Goal: Task Accomplishment & Management: Use online tool/utility

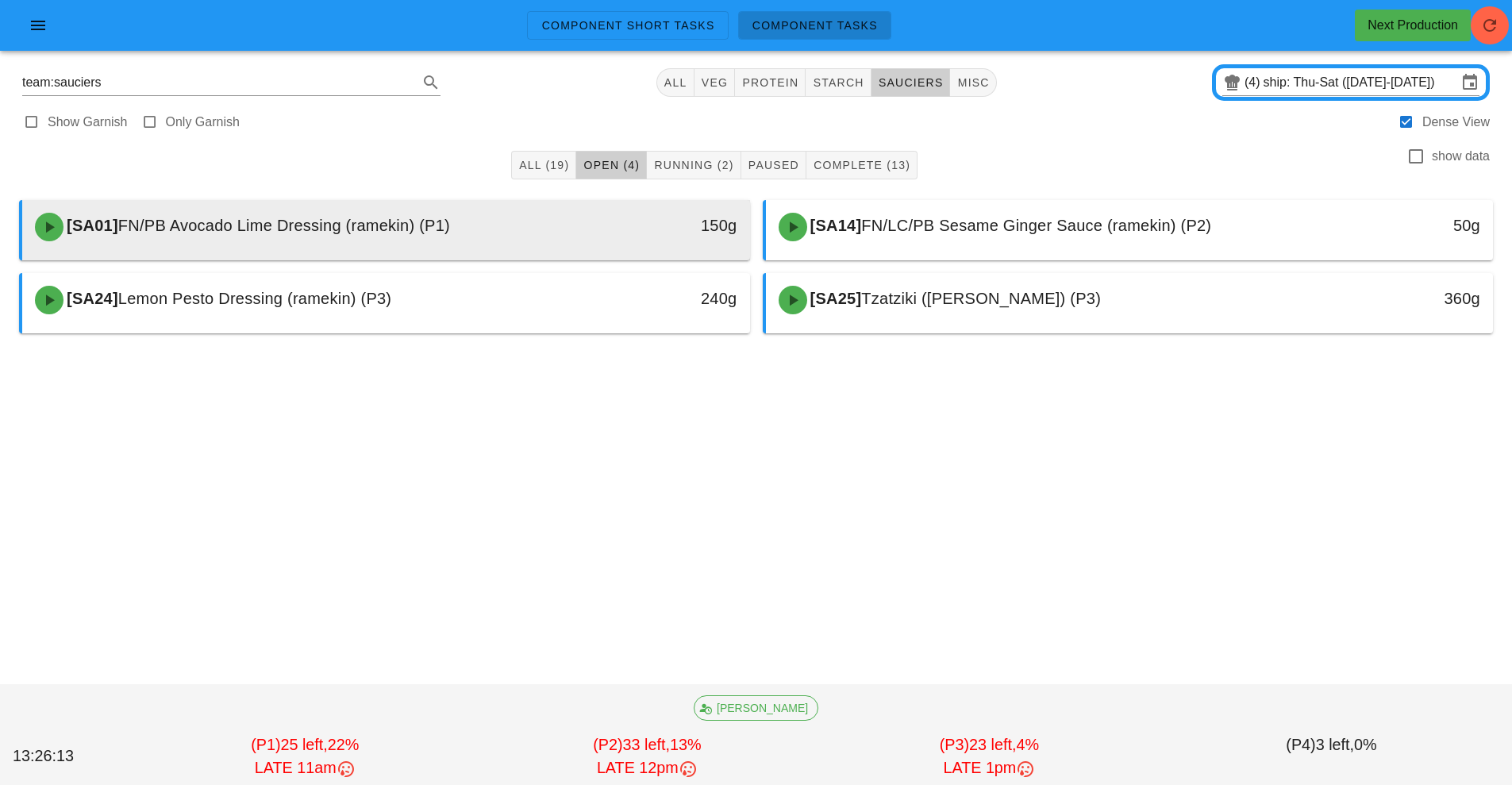
click at [469, 241] on div "[SA01] FN/PB Avocado Lime Dressing (ramekin) (P1)" at bounding box center [295, 227] width 540 height 48
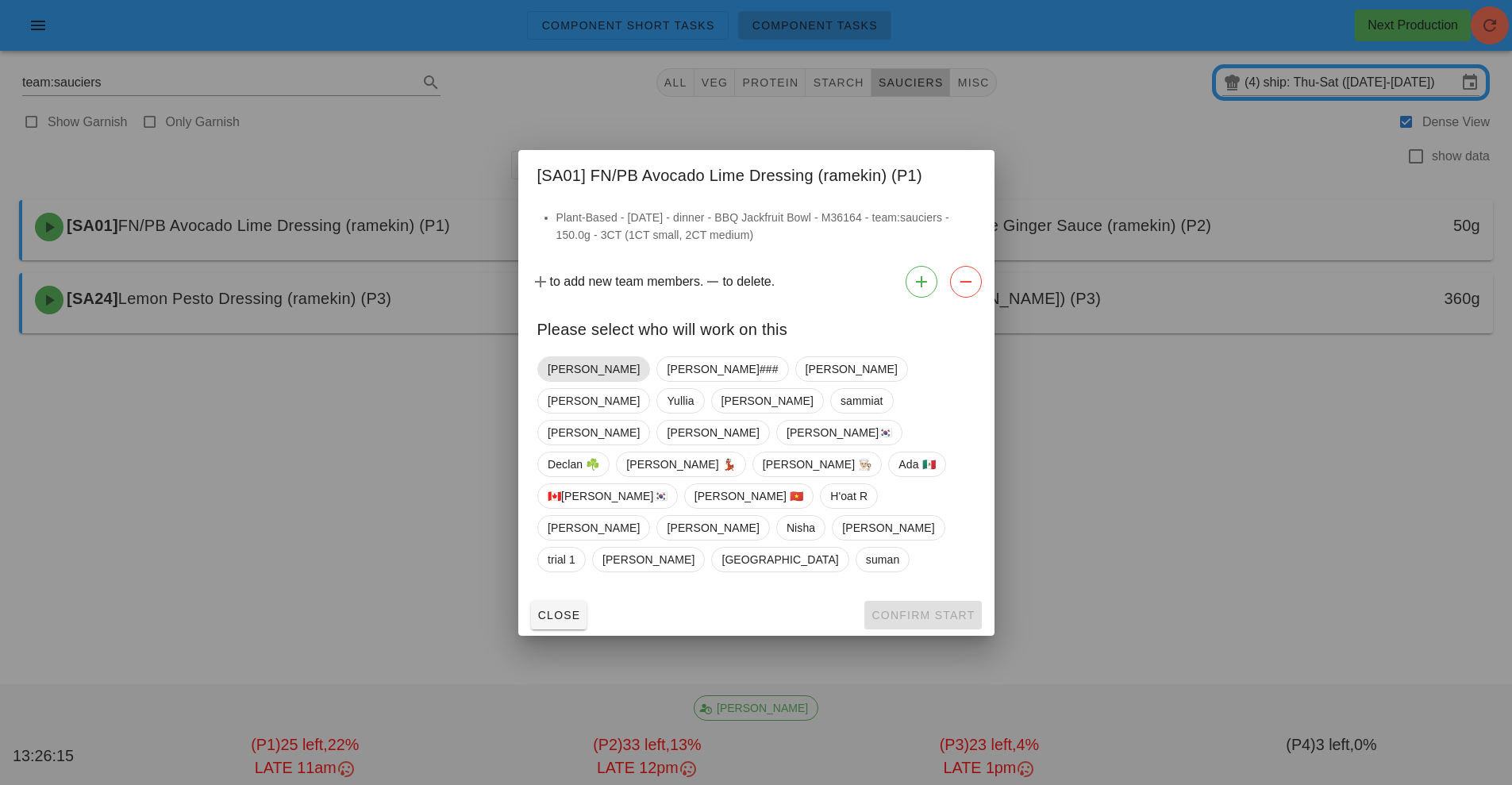
click at [565, 381] on span "[PERSON_NAME]" at bounding box center [594, 368] width 92 height 24
click at [937, 608] on span "Confirm Start" at bounding box center [922, 614] width 104 height 12
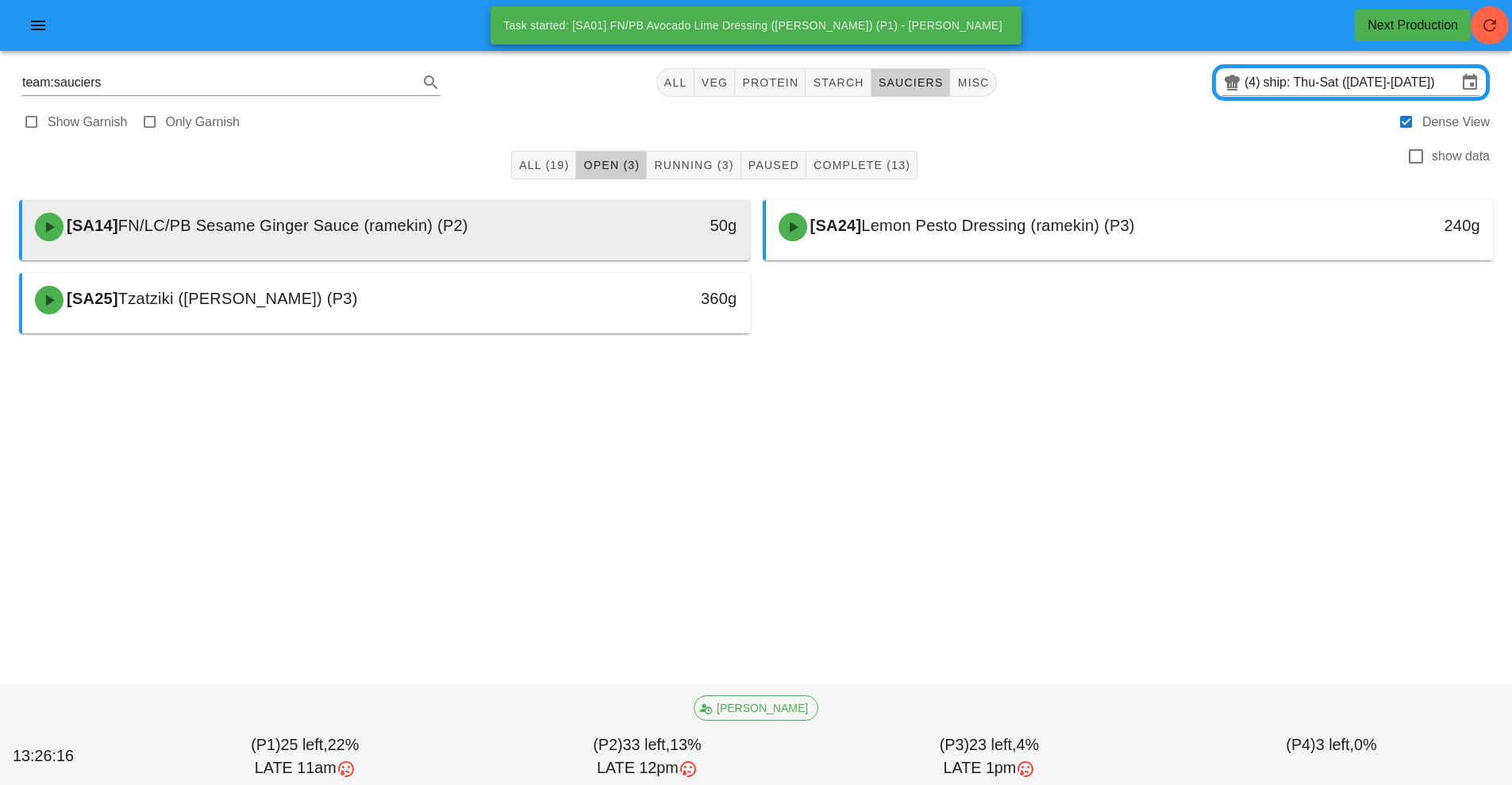
click at [446, 231] on span "FN/LC/PB Sesame Ginger Sauce (ramekin) (P2)" at bounding box center [294, 225] width 350 height 17
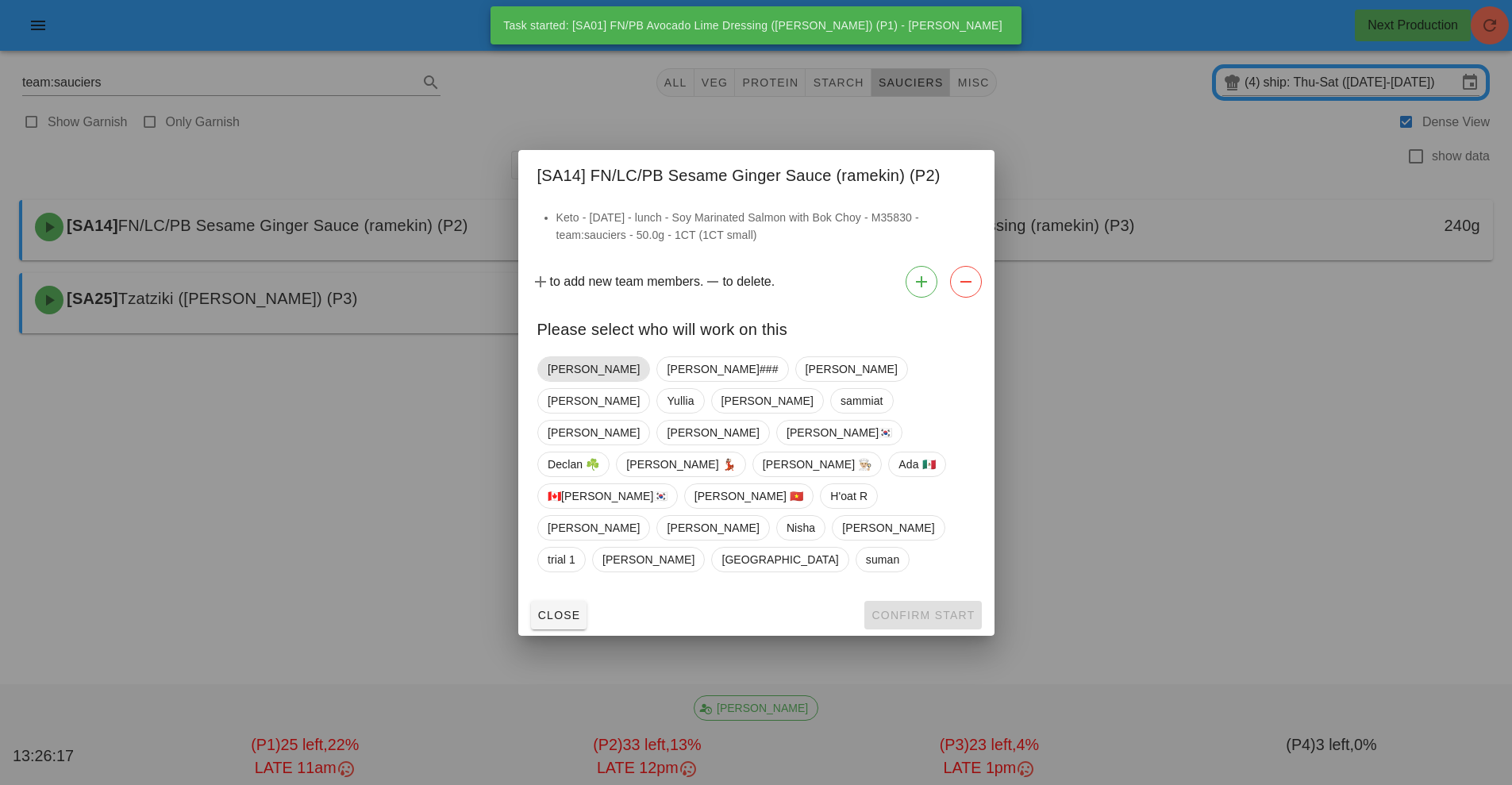
click at [562, 381] on span "[PERSON_NAME]" at bounding box center [594, 368] width 92 height 24
click at [907, 608] on span "Confirm Start" at bounding box center [922, 614] width 104 height 12
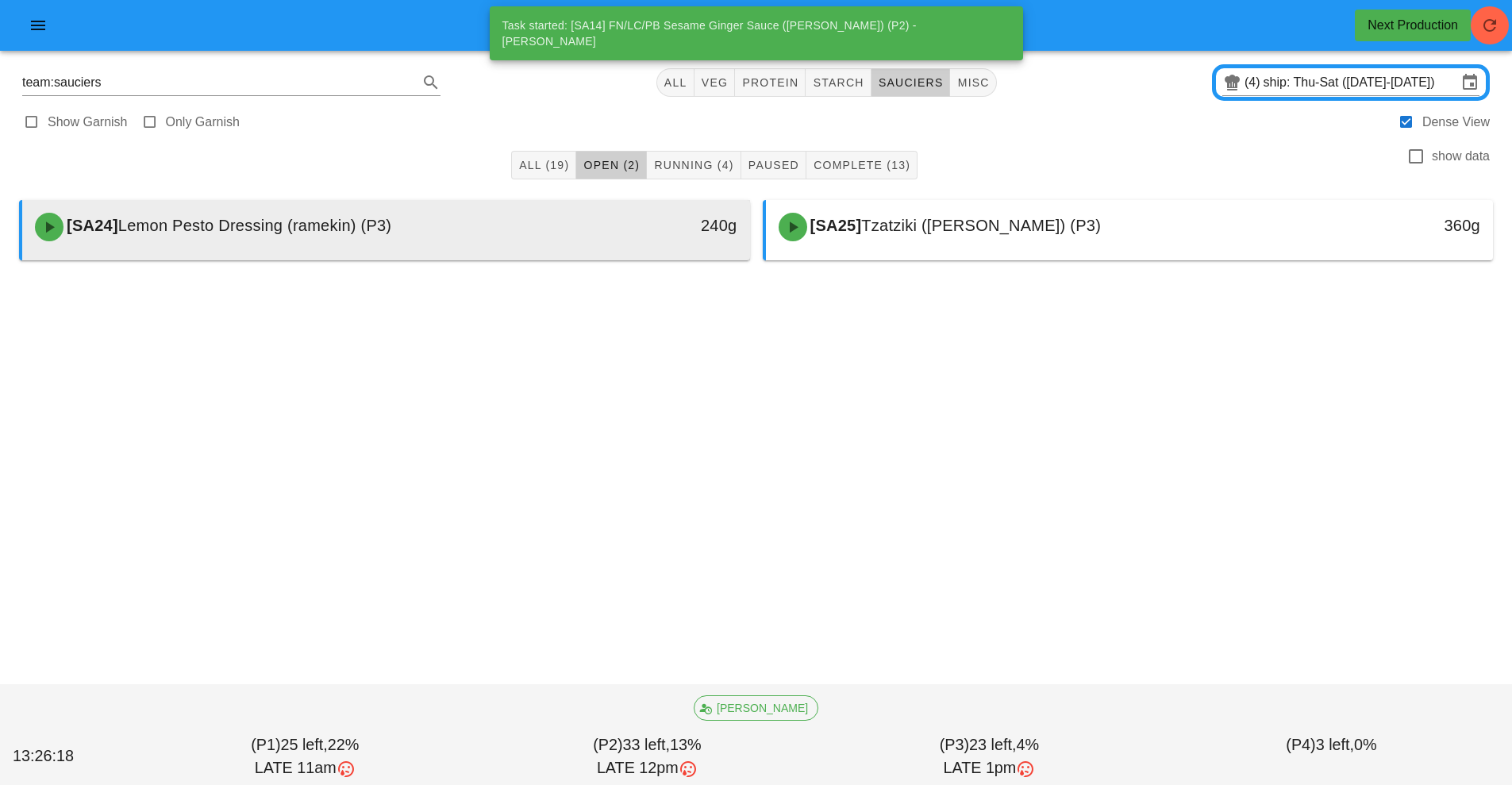
click at [470, 234] on div "[SA24] Lemon Pesto Dressing (ramekin) (P3)" at bounding box center [295, 227] width 540 height 48
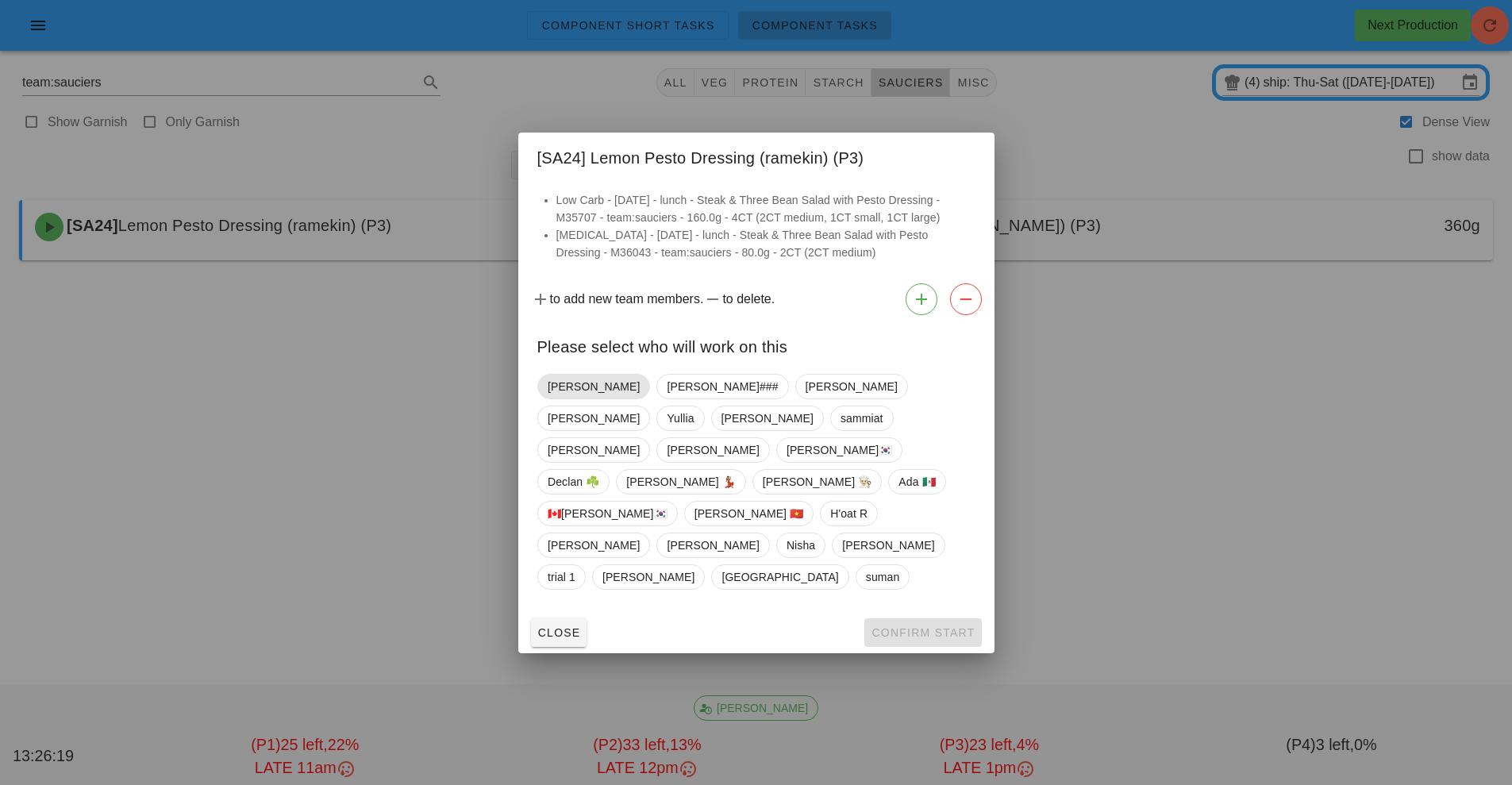
click at [571, 399] on span "[PERSON_NAME]" at bounding box center [594, 386] width 92 height 24
click at [923, 626] on span "Confirm Start" at bounding box center [922, 632] width 104 height 12
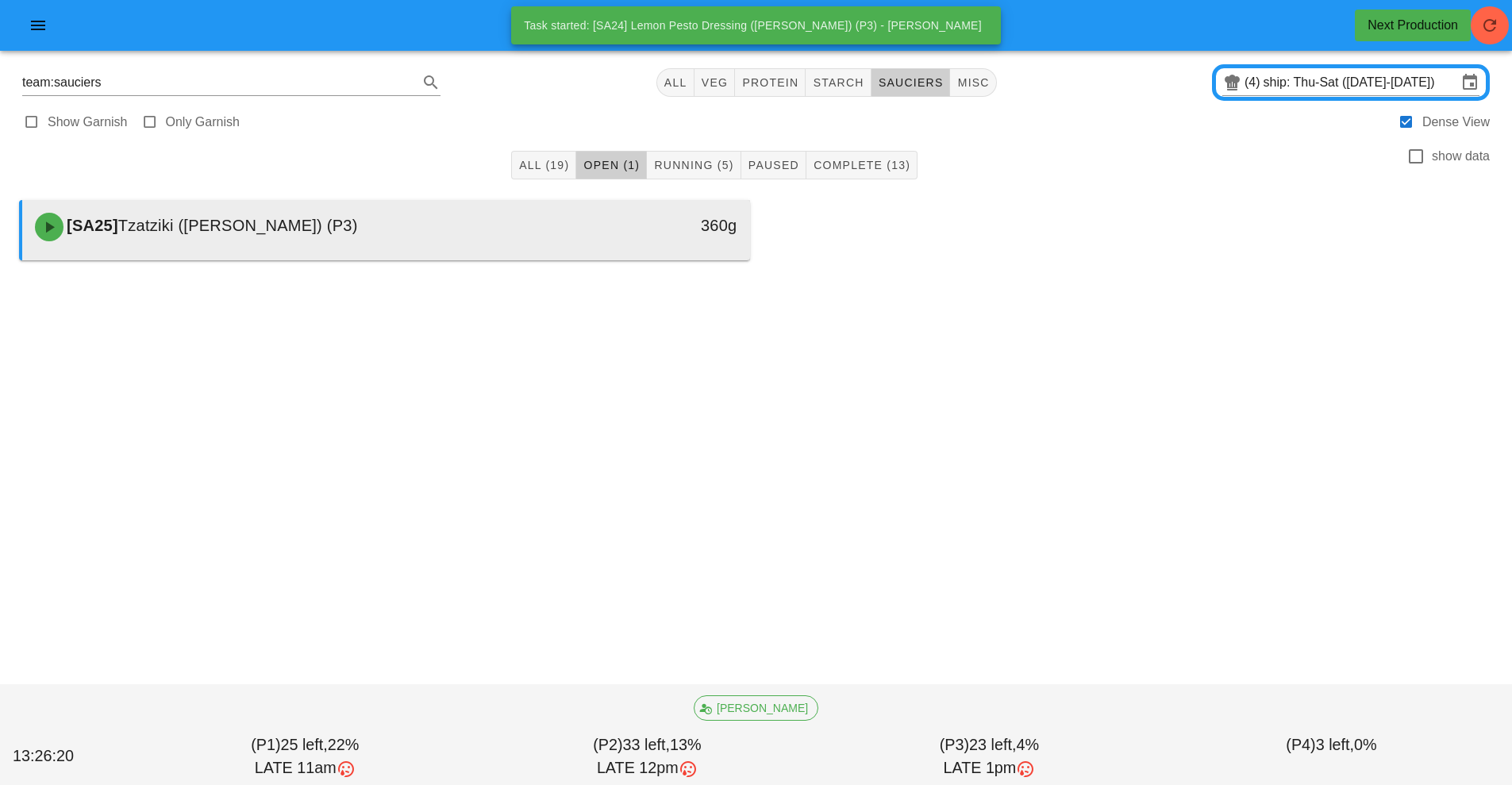
click at [492, 233] on div "[SA25] Tzatziki ([PERSON_NAME]) (P3)" at bounding box center [295, 227] width 540 height 48
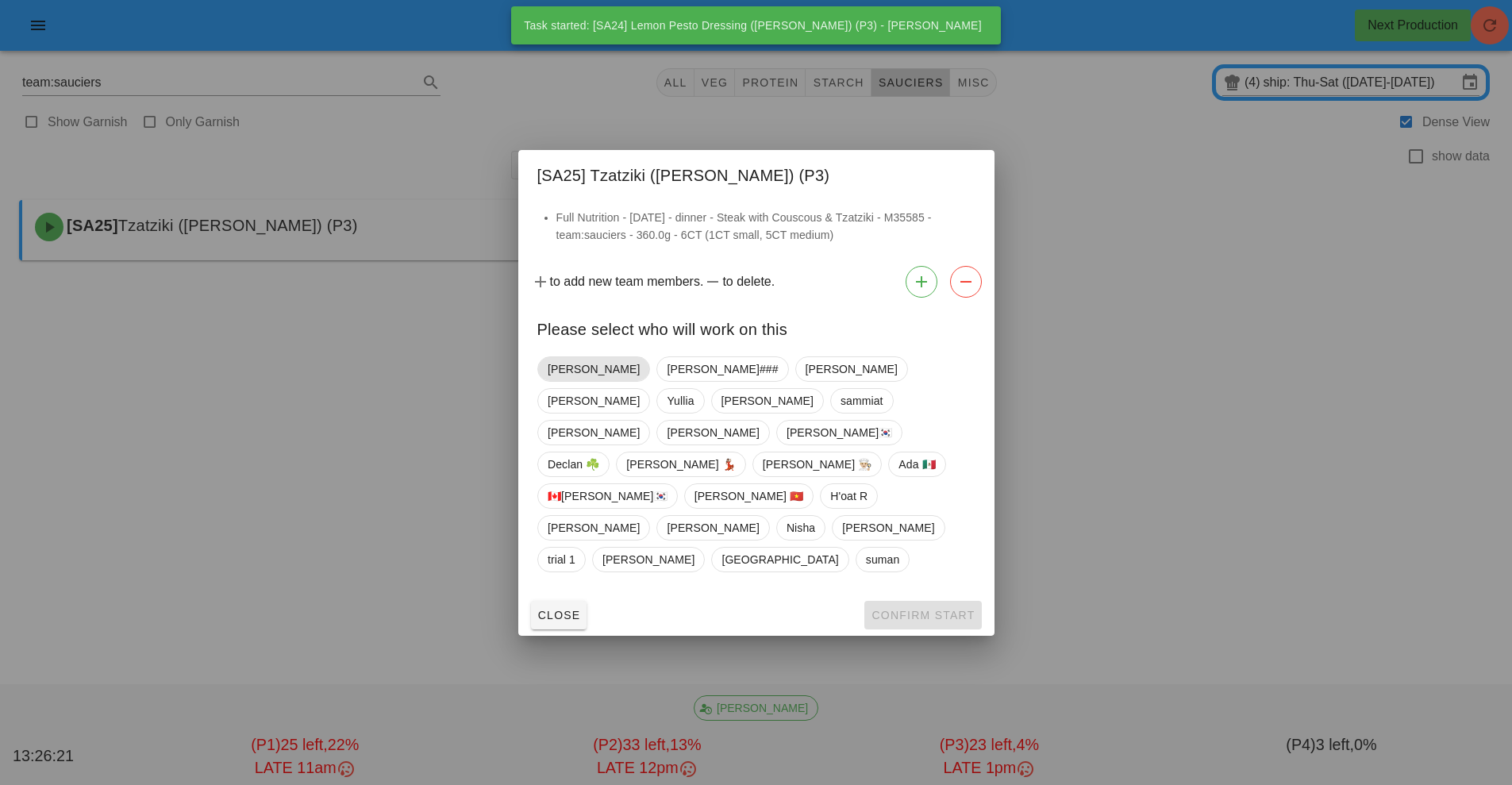
click at [562, 381] on span "[PERSON_NAME]" at bounding box center [594, 368] width 92 height 24
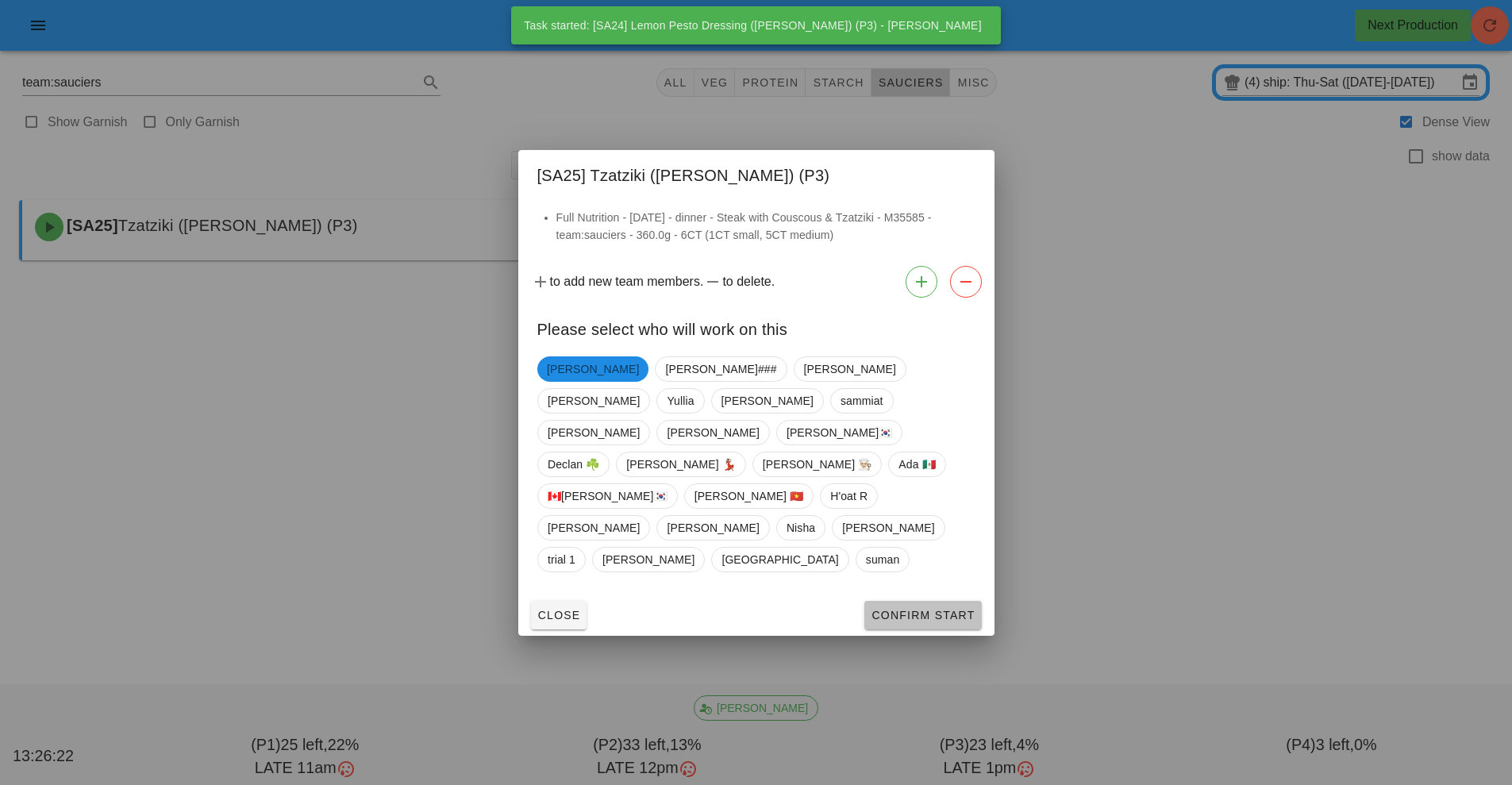
click at [931, 608] on span "Confirm Start" at bounding box center [922, 614] width 104 height 12
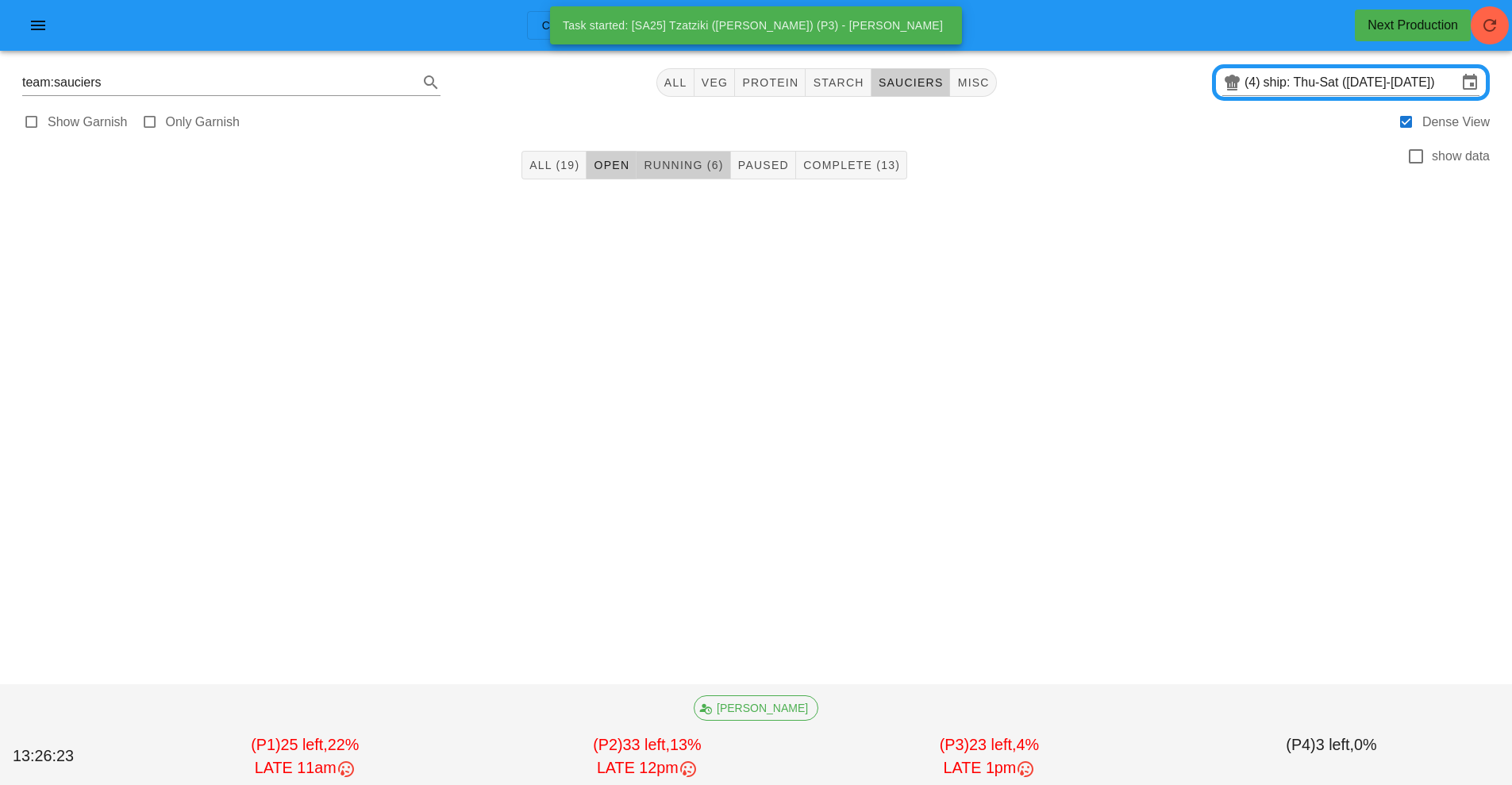
click at [705, 164] on span "Running (6)" at bounding box center [683, 164] width 81 height 12
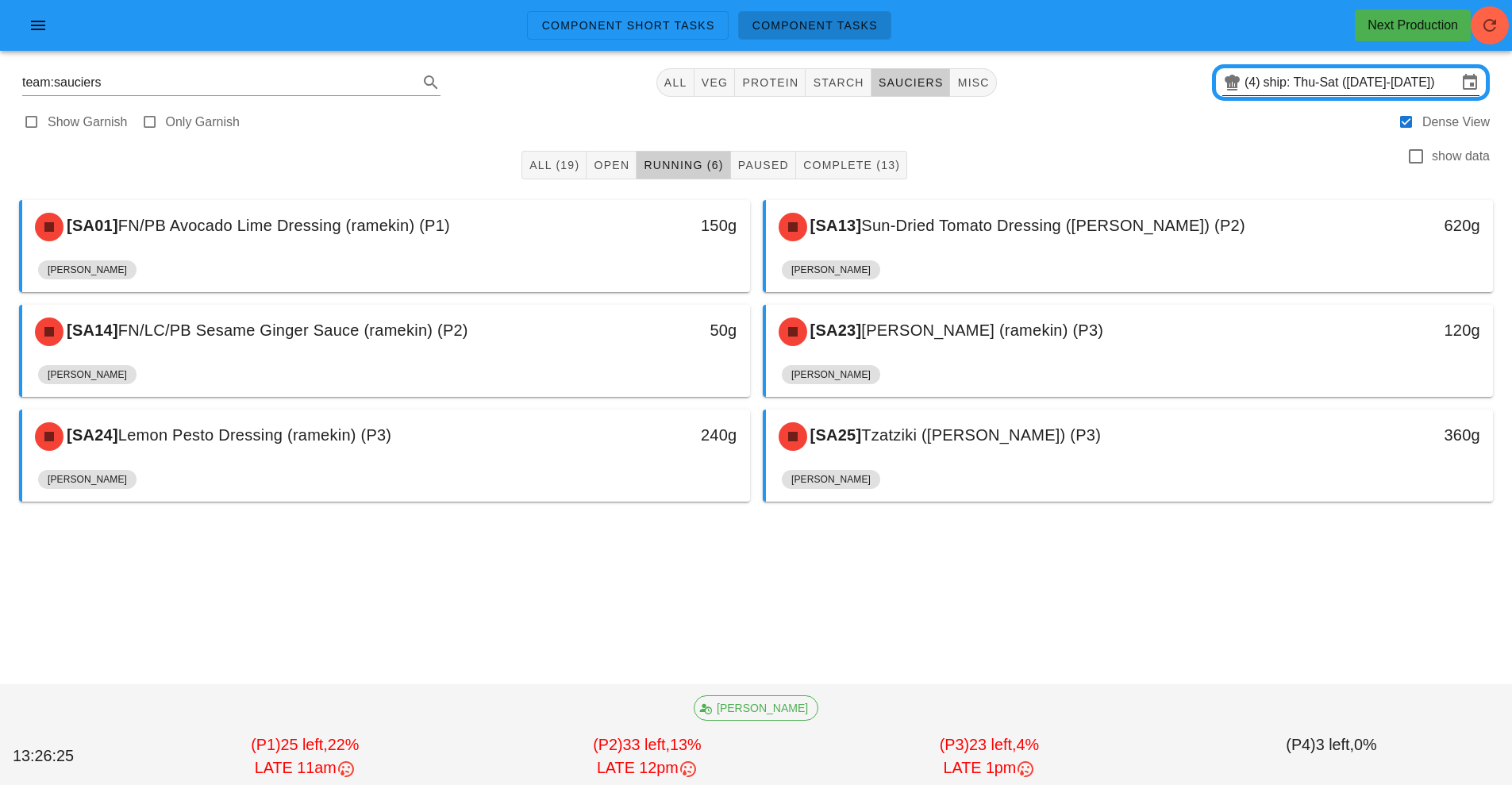
click at [1286, 81] on input "ship: Thu-Sat ([DATE]-[DATE])" at bounding box center [1361, 82] width 194 height 25
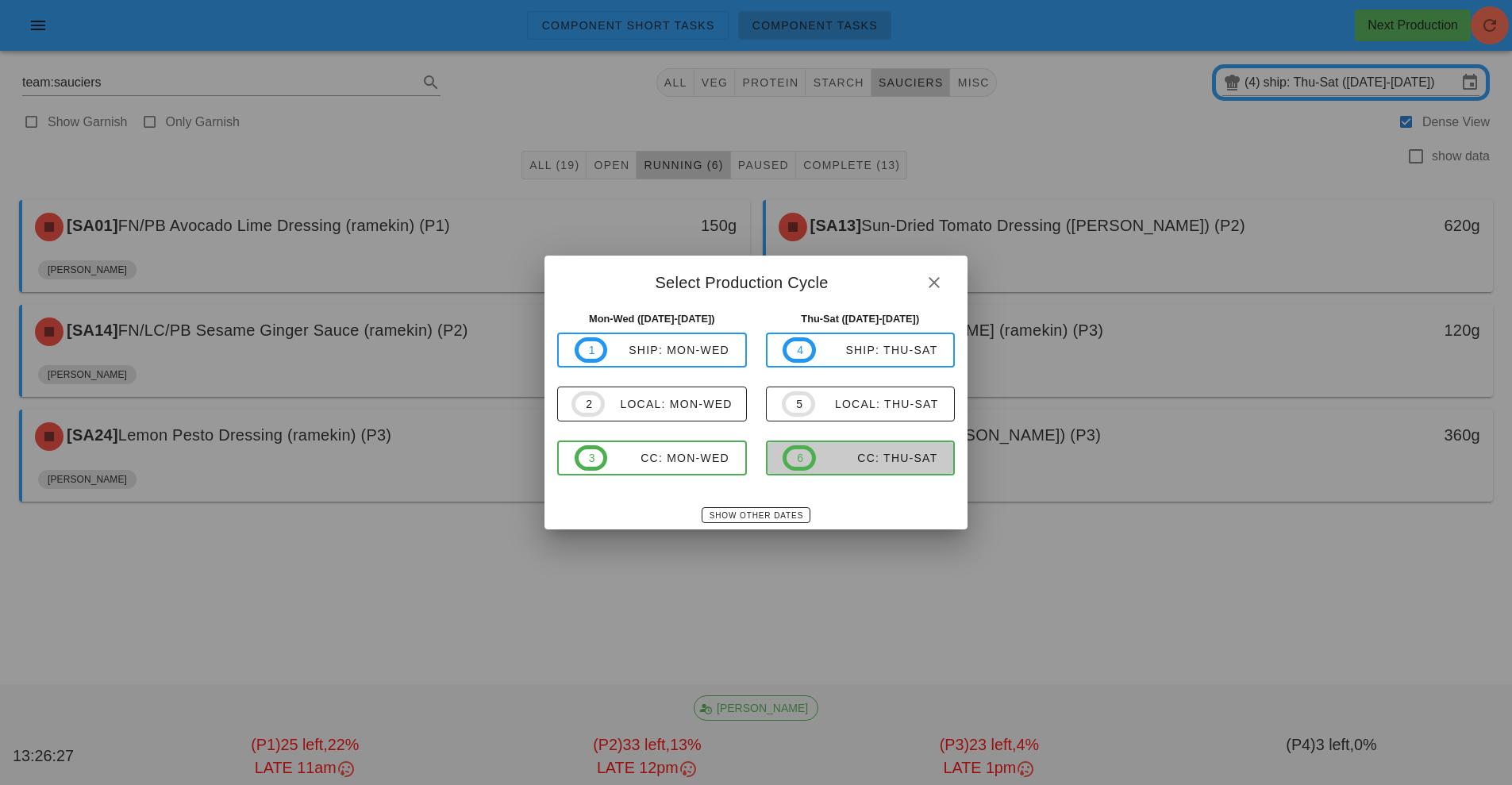
click at [849, 469] on span "6 CC: Thu-Sat" at bounding box center [860, 458] width 155 height 25
type input "CC: Thu-Sat ([DATE]-[DATE])"
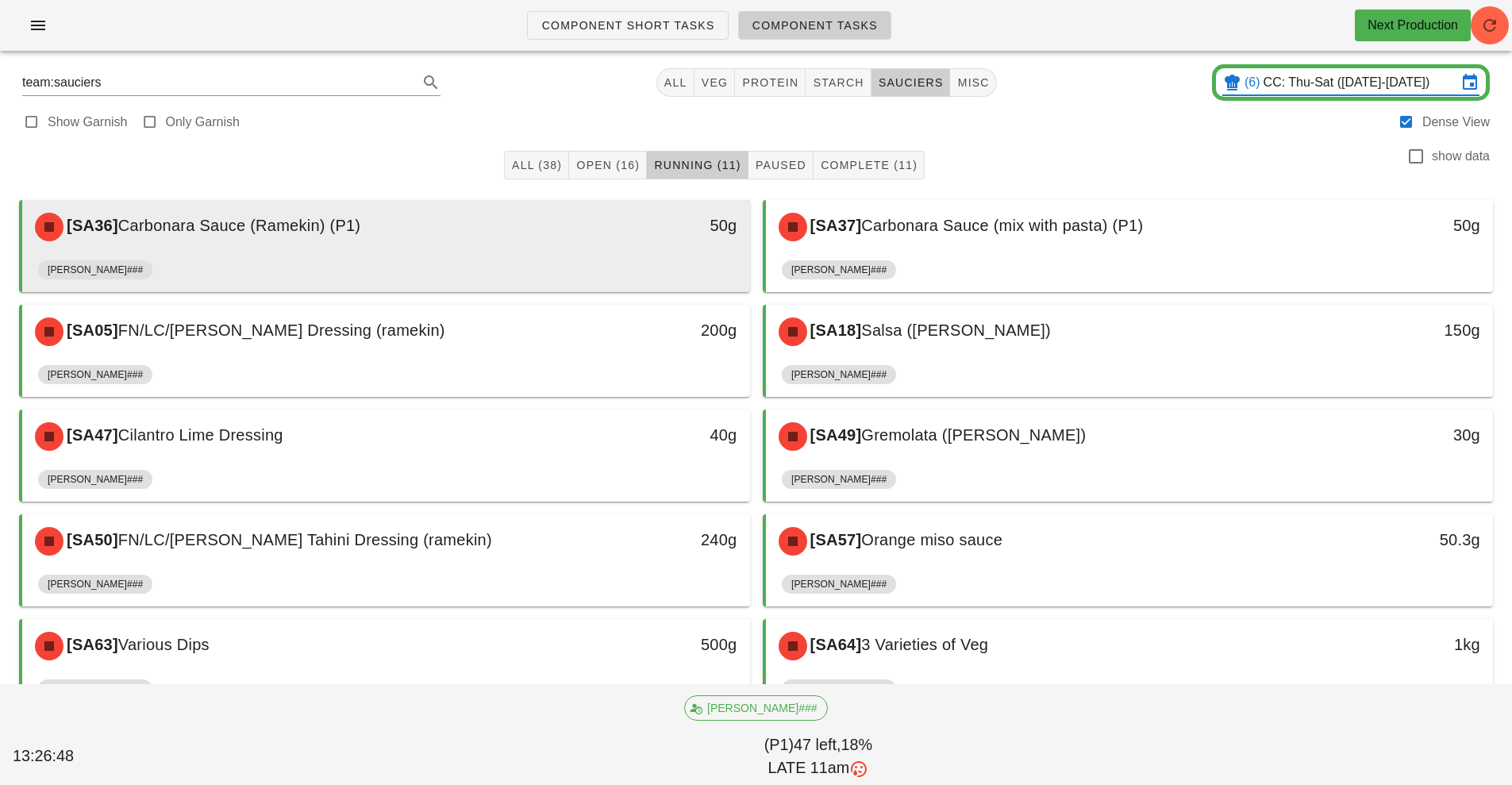
click at [599, 247] on div "50g" at bounding box center [655, 227] width 180 height 48
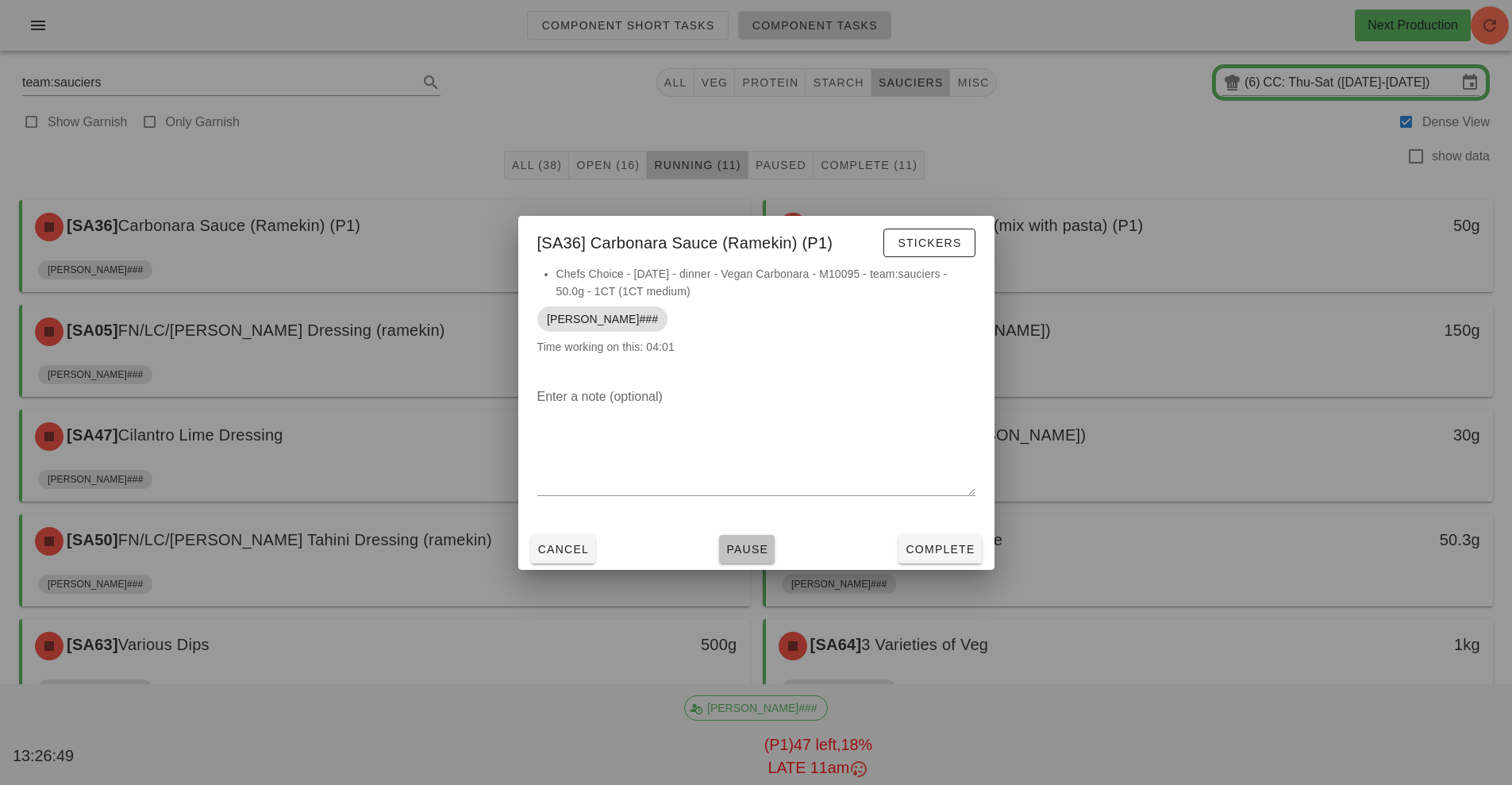
click at [733, 538] on button "Pause" at bounding box center [747, 549] width 56 height 29
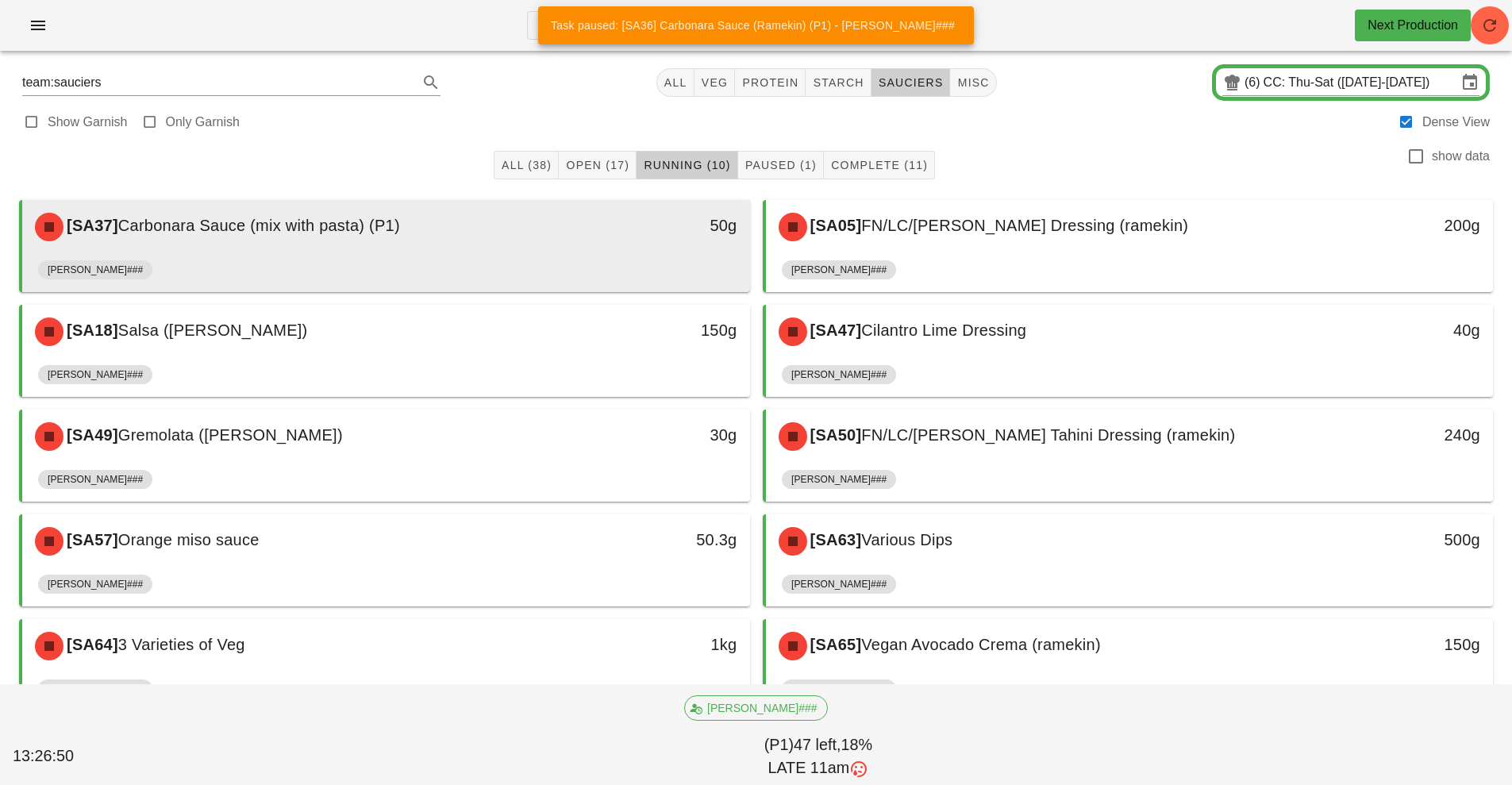
click at [492, 257] on div "[PERSON_NAME]###" at bounding box center [386, 273] width 696 height 38
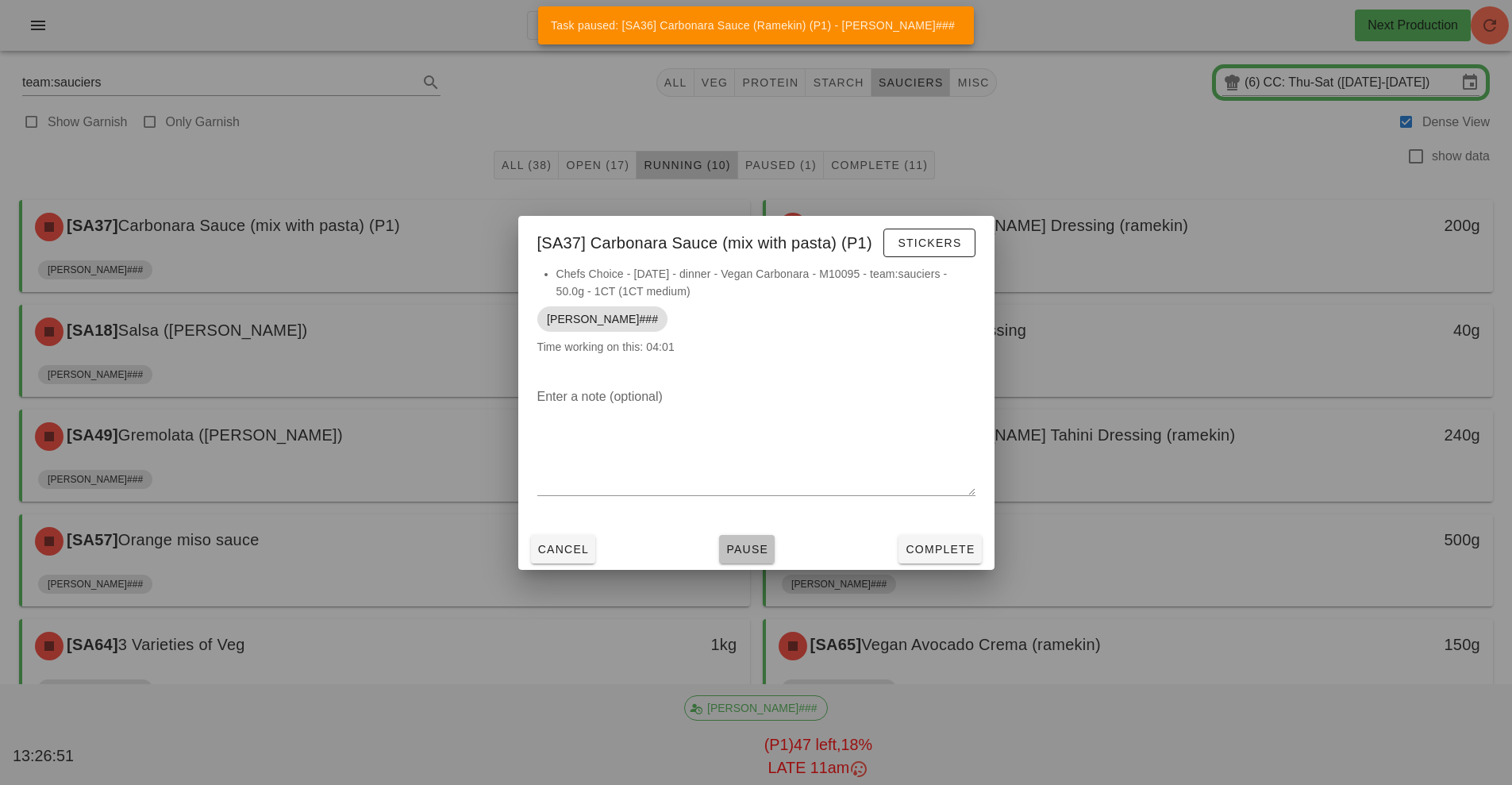
click at [735, 551] on span "Pause" at bounding box center [747, 548] width 43 height 12
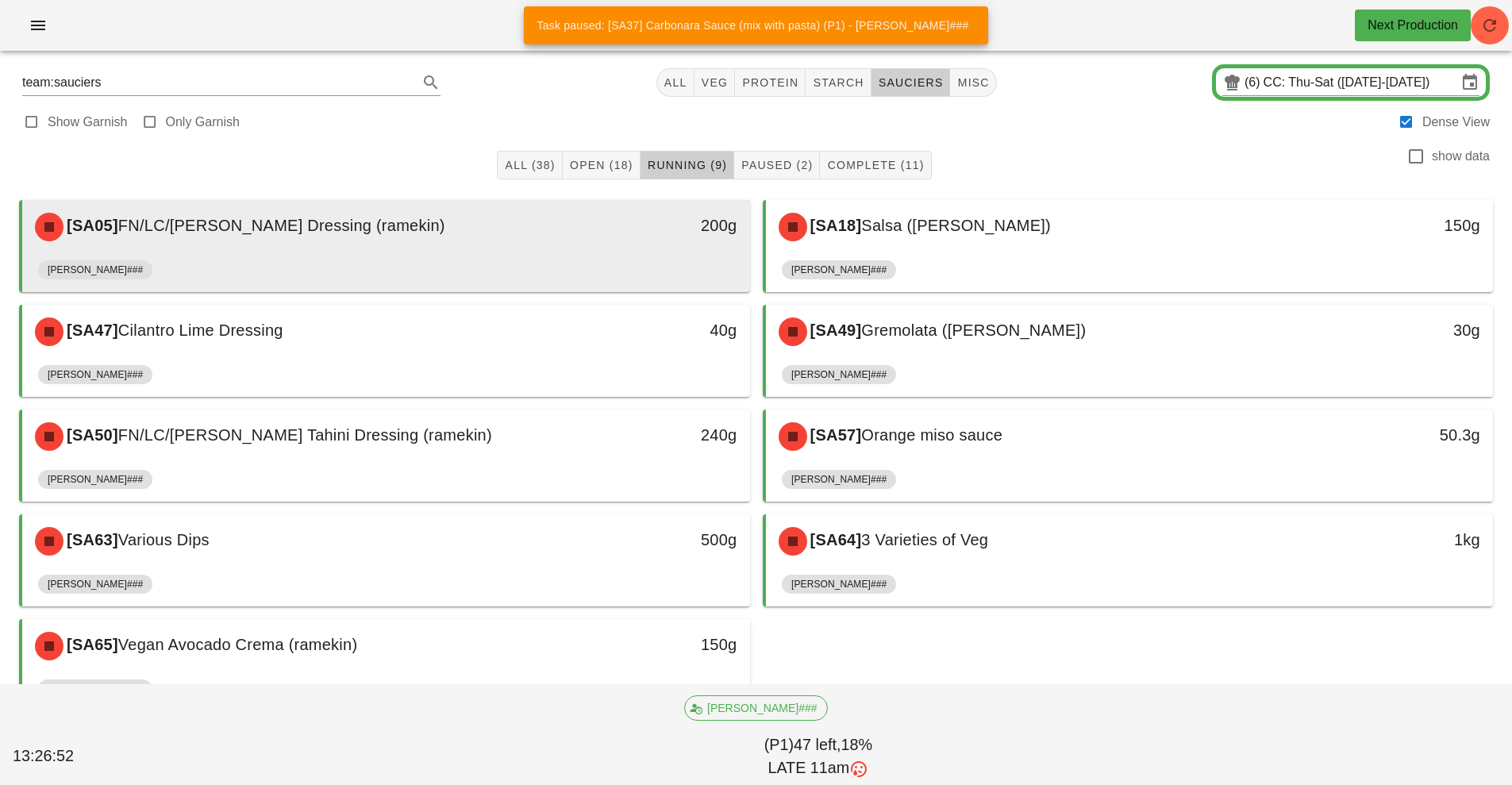
click at [576, 260] on div "[PERSON_NAME]###" at bounding box center [386, 273] width 696 height 38
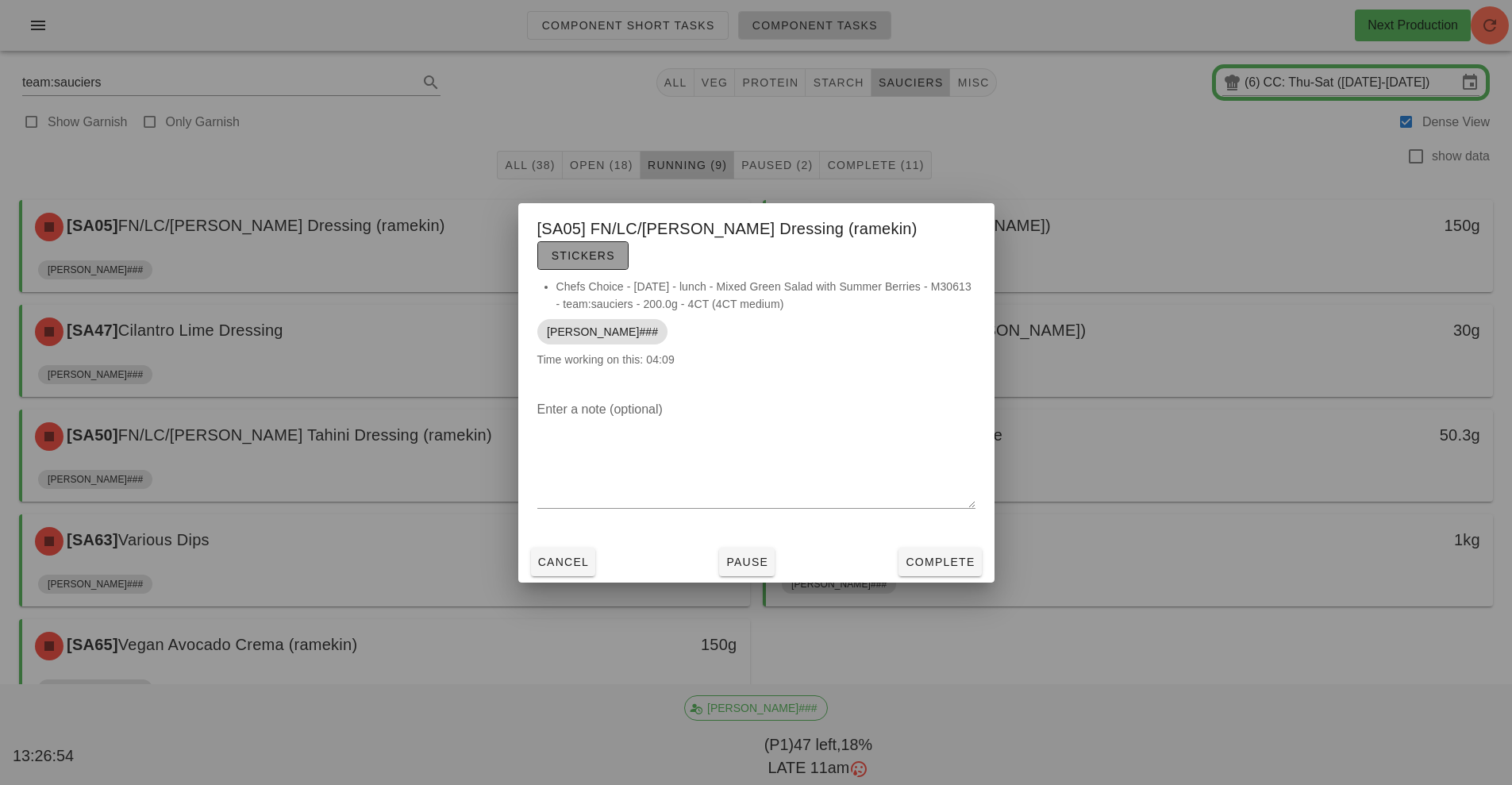
click at [615, 249] on span "Stickers" at bounding box center [583, 255] width 64 height 12
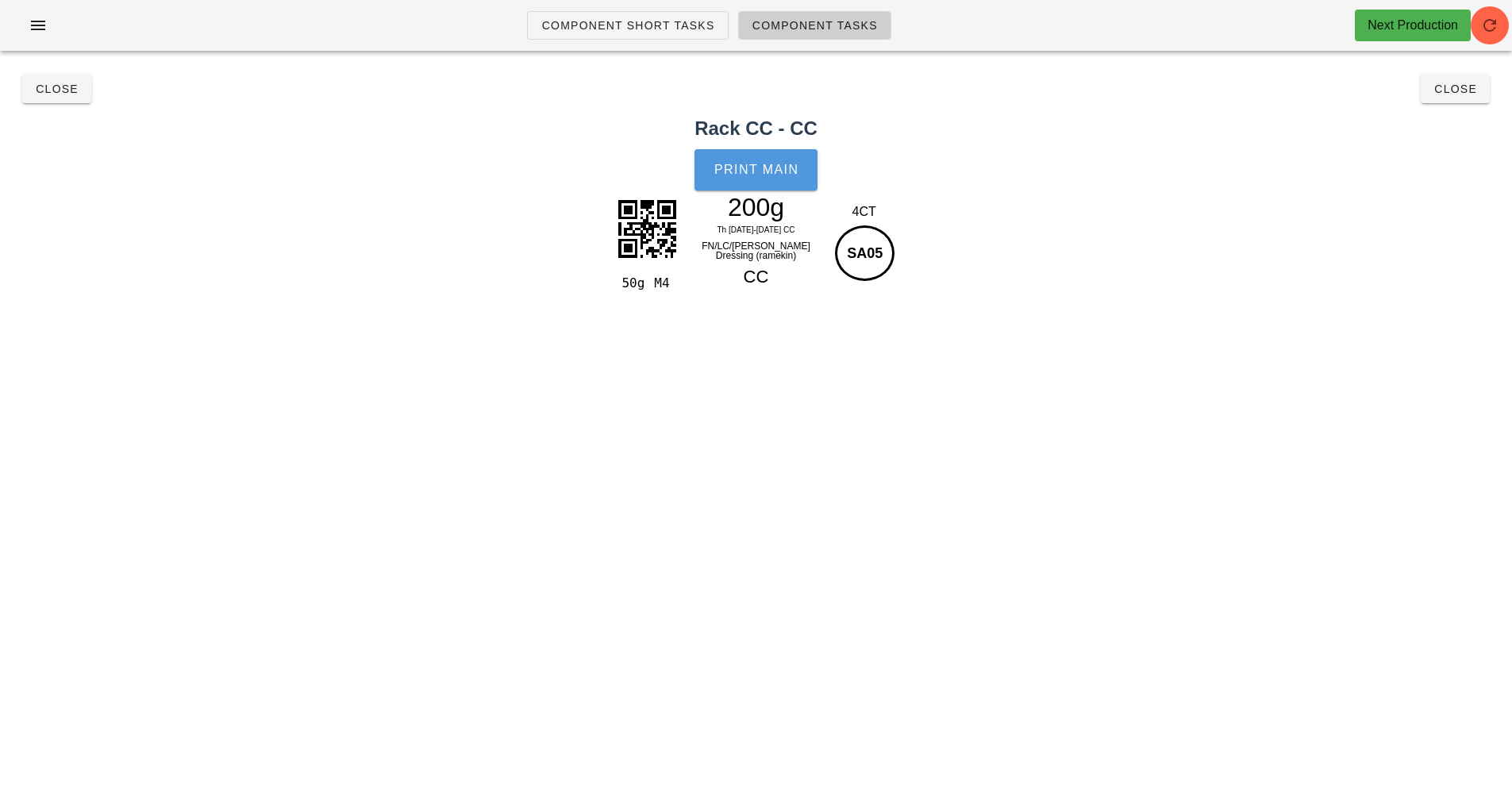
click at [762, 169] on span "Print Main" at bounding box center [756, 169] width 86 height 14
click at [48, 93] on span "Close" at bounding box center [56, 88] width 44 height 12
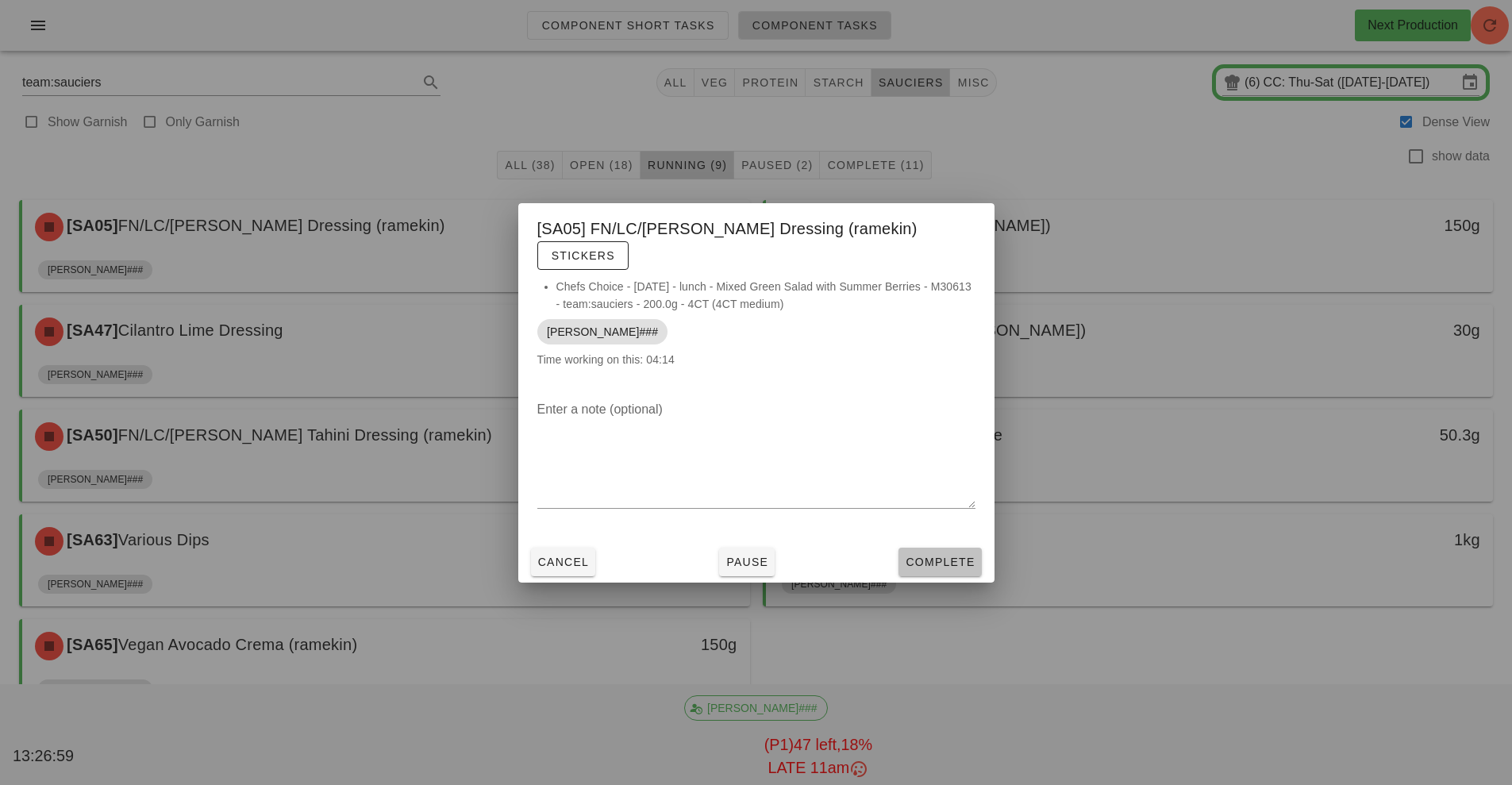
click at [946, 556] on span "Complete" at bounding box center [940, 561] width 70 height 12
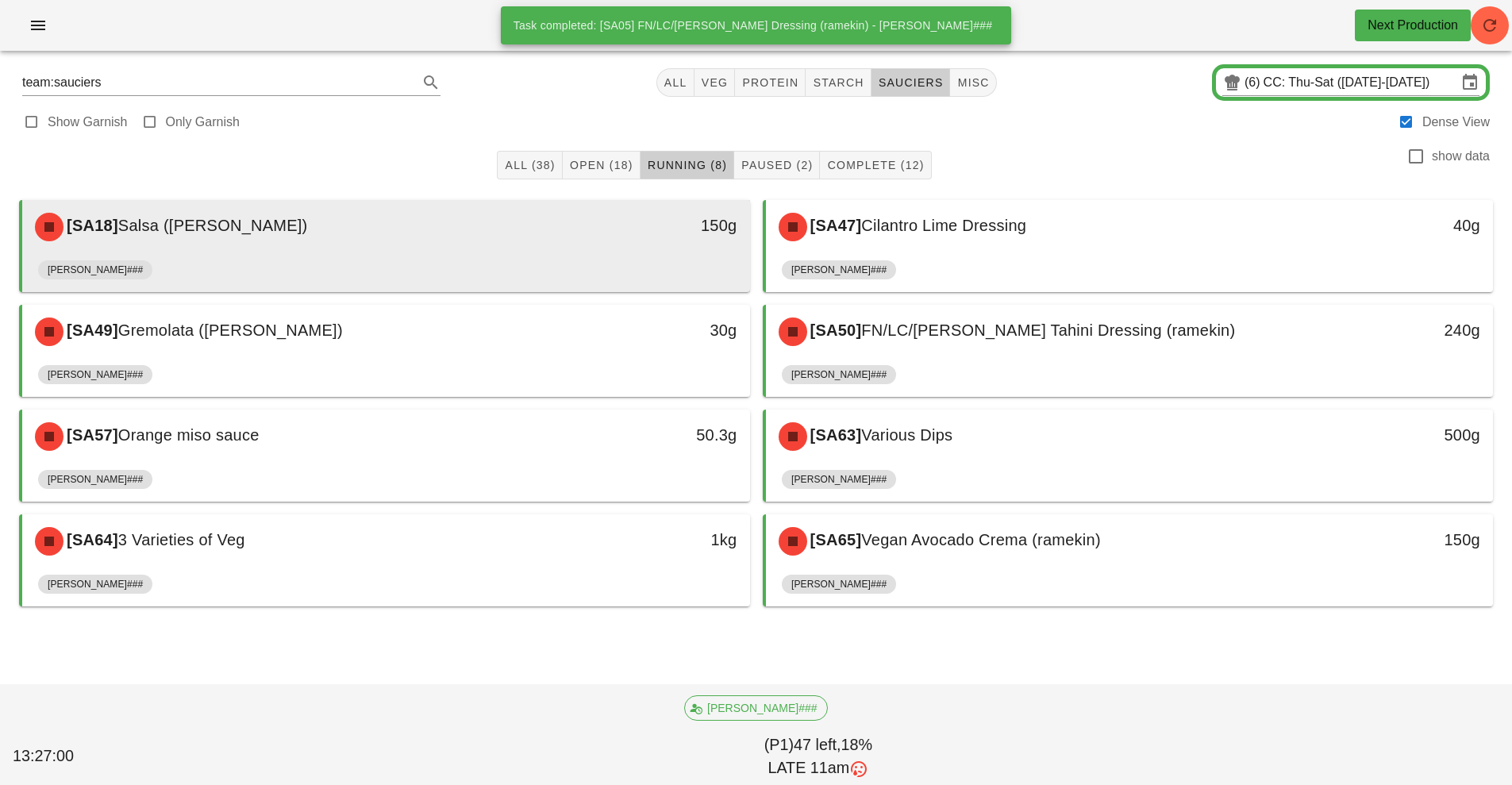
click at [551, 241] on div "[SA18] [PERSON_NAME] ([PERSON_NAME])" at bounding box center [295, 227] width 540 height 48
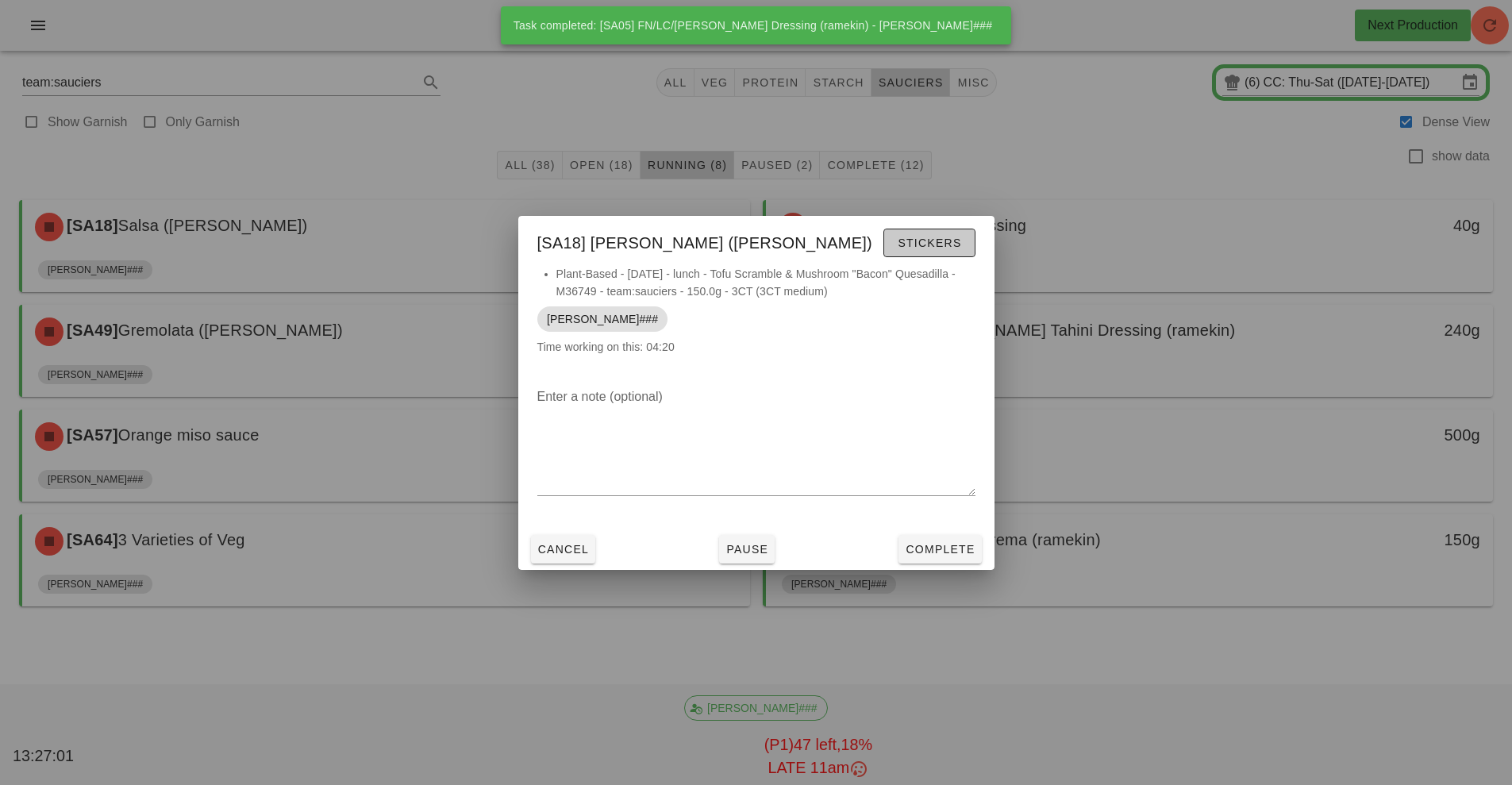
click at [929, 252] on button "Stickers" at bounding box center [928, 242] width 91 height 29
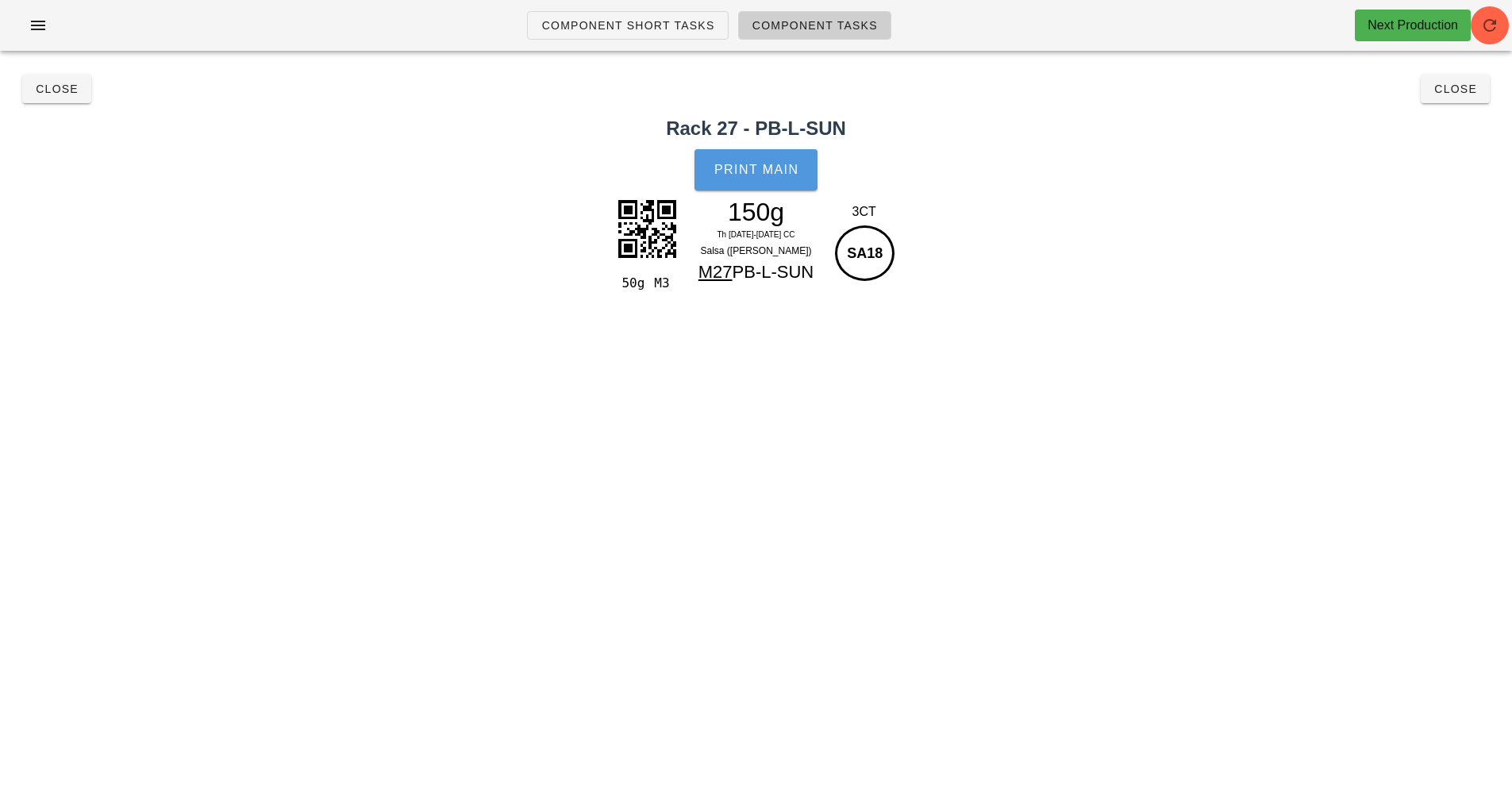
click at [760, 177] on button "Print Main" at bounding box center [756, 169] width 123 height 41
click at [48, 89] on span "Close" at bounding box center [56, 88] width 44 height 12
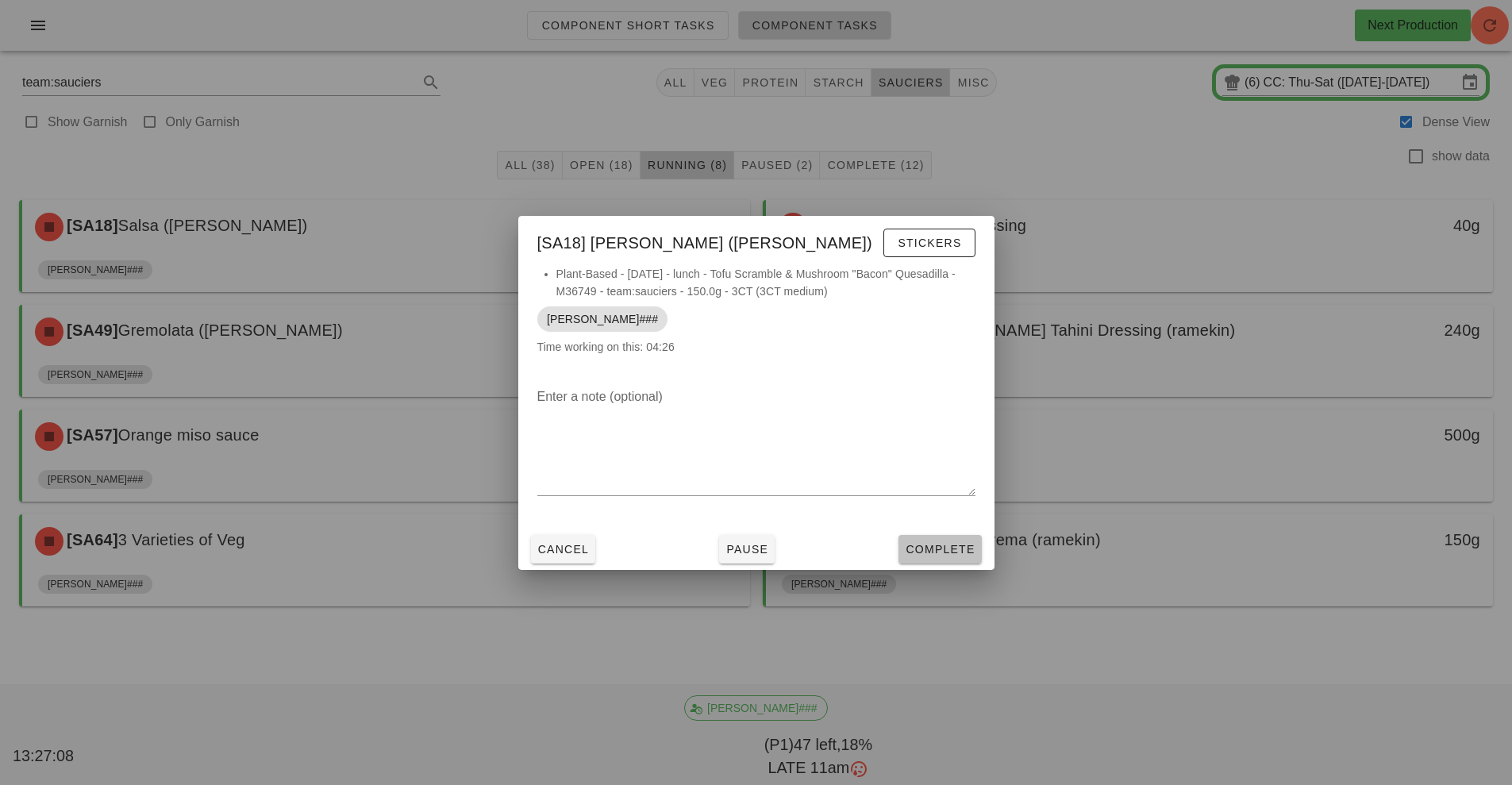
click at [952, 549] on span "Complete" at bounding box center [940, 548] width 70 height 12
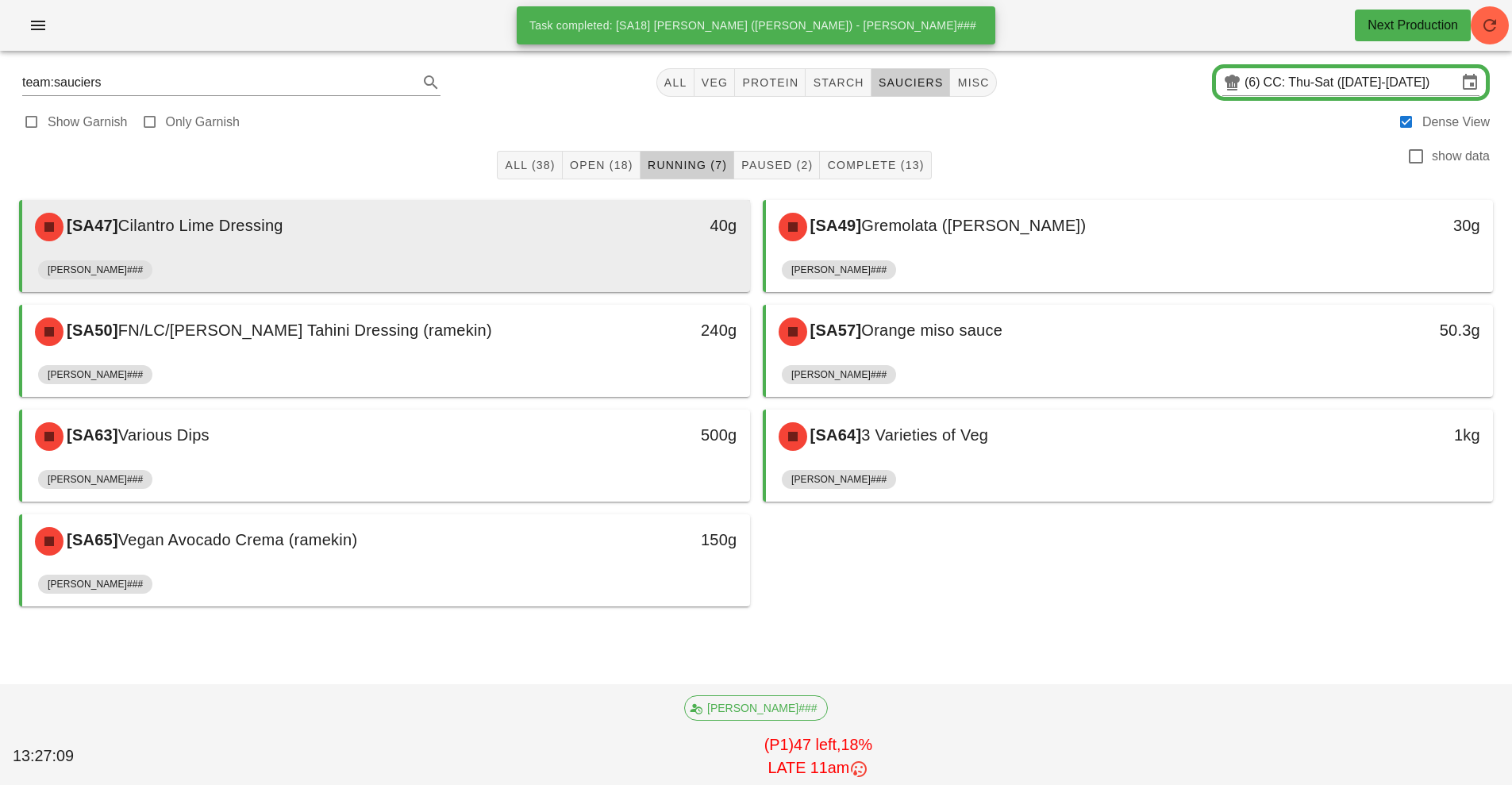
click at [532, 239] on div "[SA47] Cilantro Lime Dressing" at bounding box center [295, 227] width 540 height 48
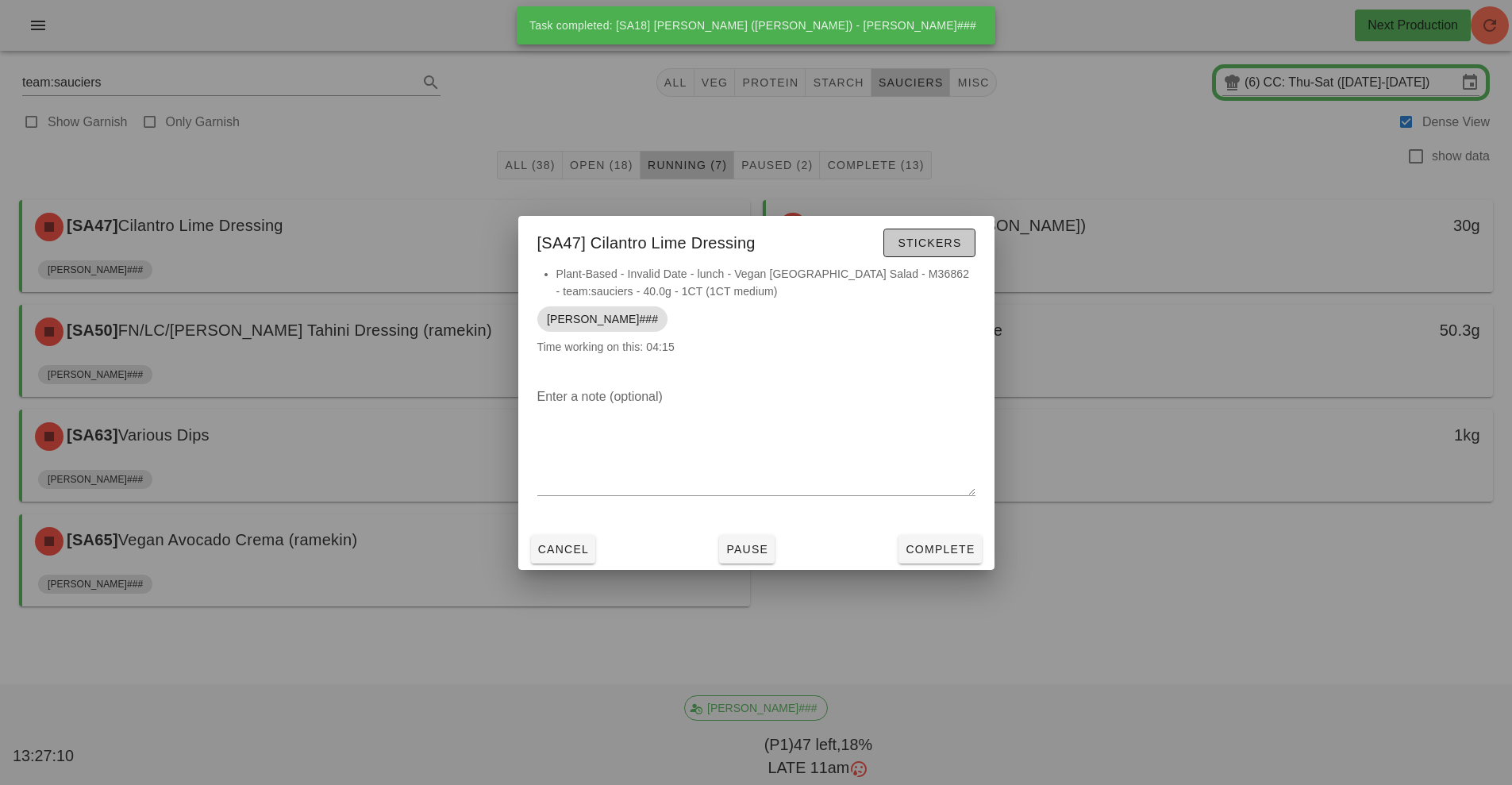
click at [942, 239] on span "Stickers" at bounding box center [929, 242] width 64 height 12
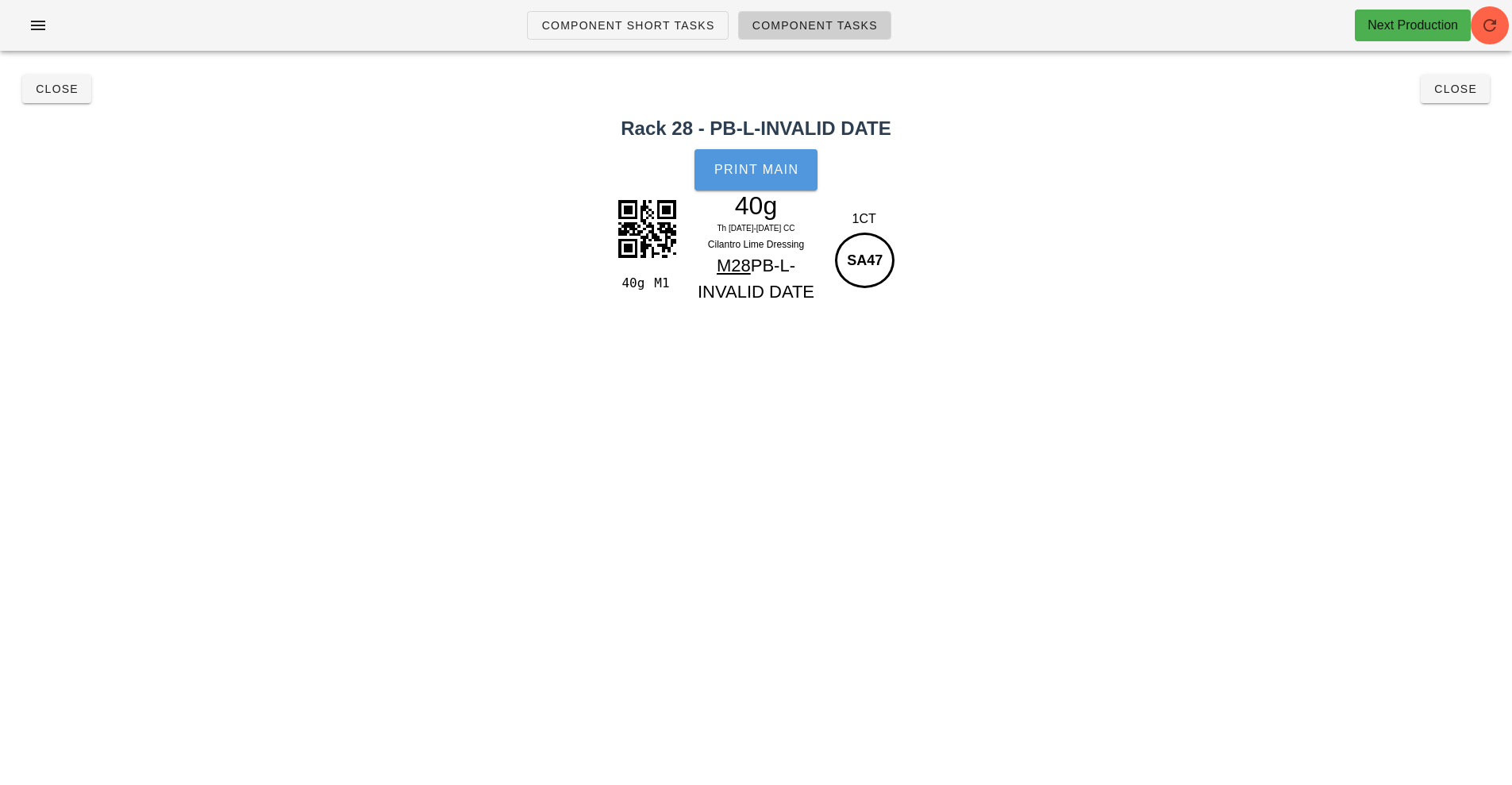
click at [755, 169] on span "Print Main" at bounding box center [756, 169] width 86 height 14
click at [58, 102] on button "Close" at bounding box center [57, 89] width 69 height 29
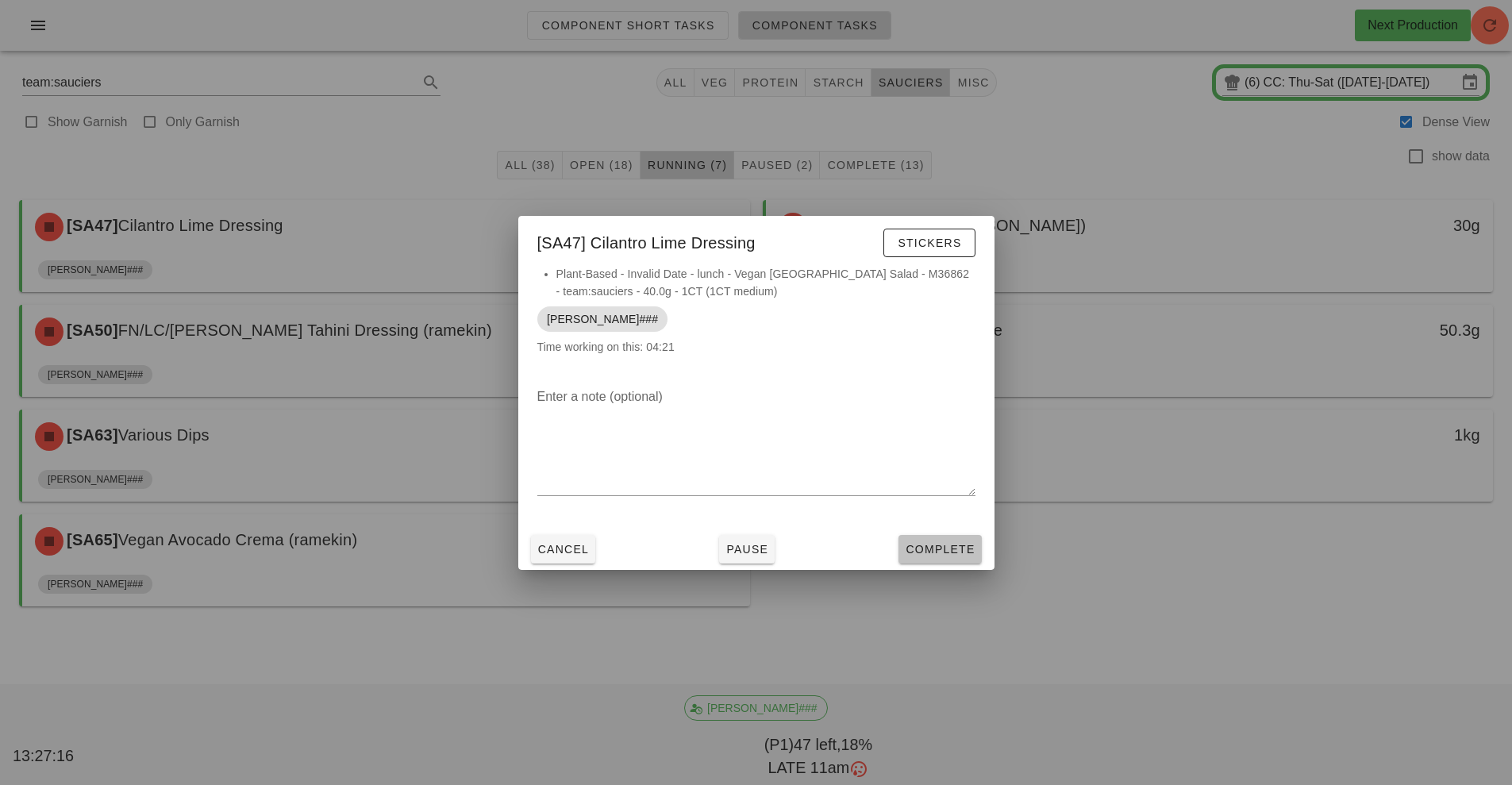
click at [946, 538] on button "Complete" at bounding box center [940, 549] width 82 height 29
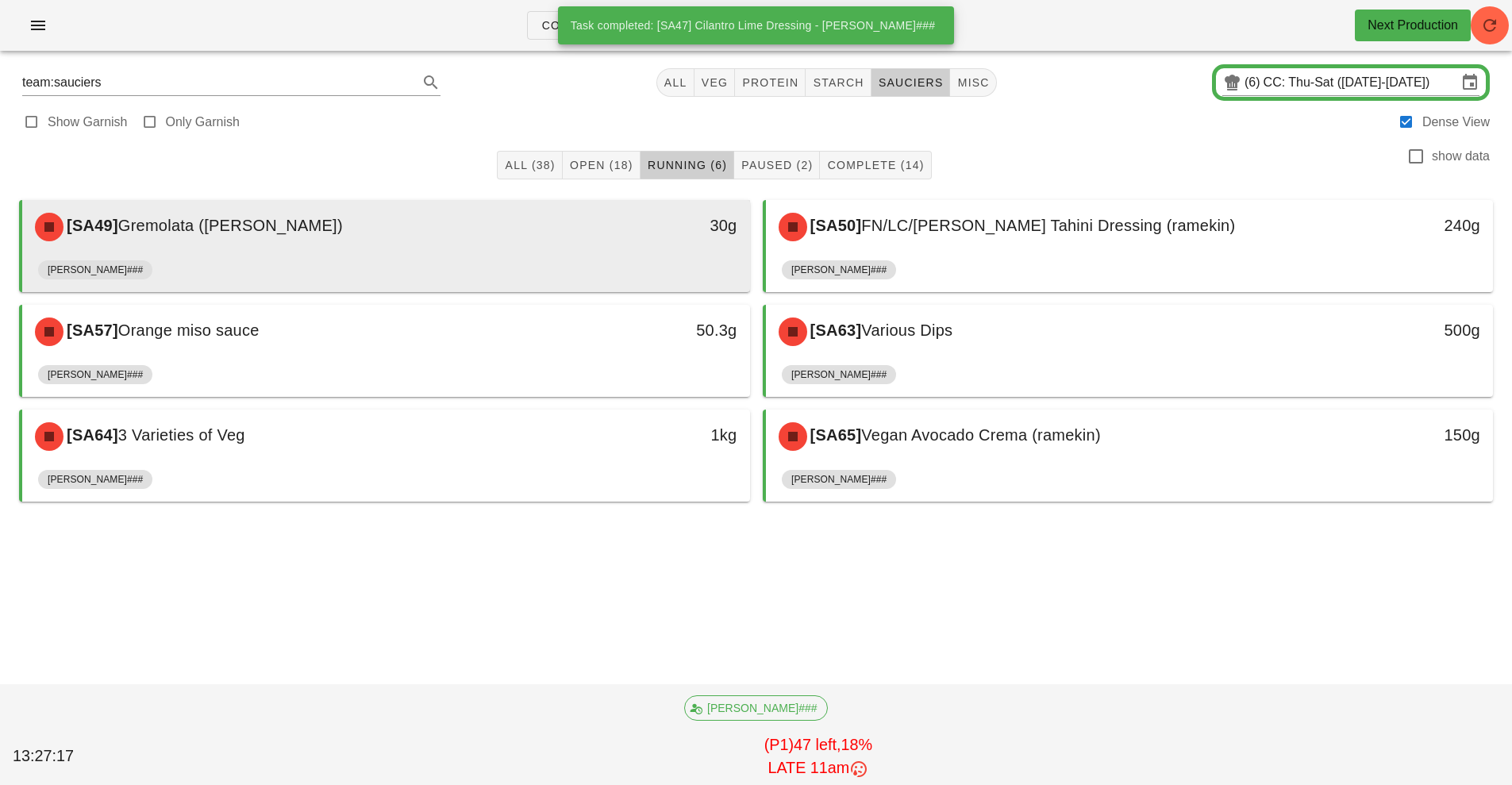
click at [540, 255] on div "[PERSON_NAME]###" at bounding box center [386, 273] width 696 height 38
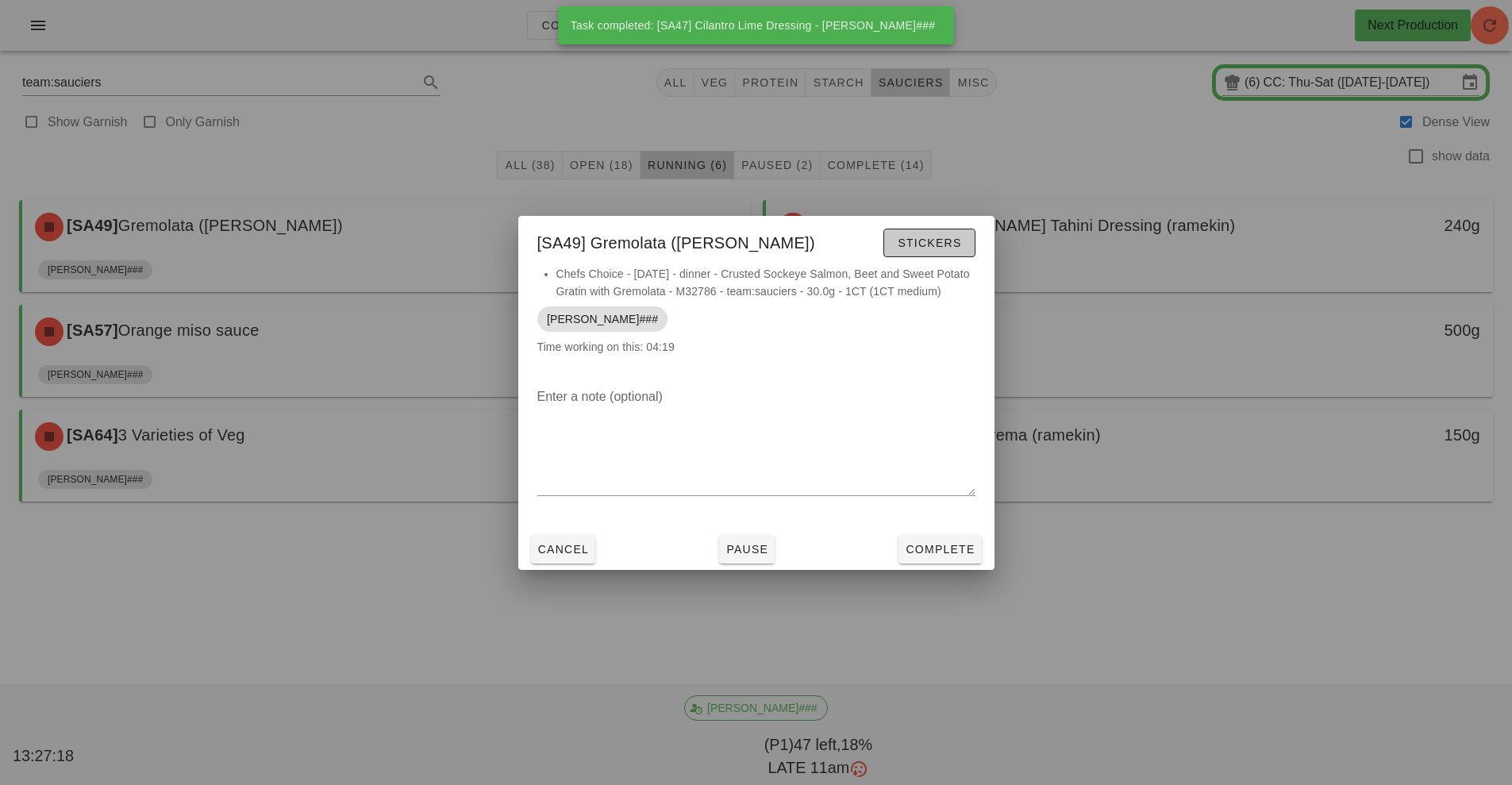
click at [941, 253] on button "Stickers" at bounding box center [928, 242] width 91 height 29
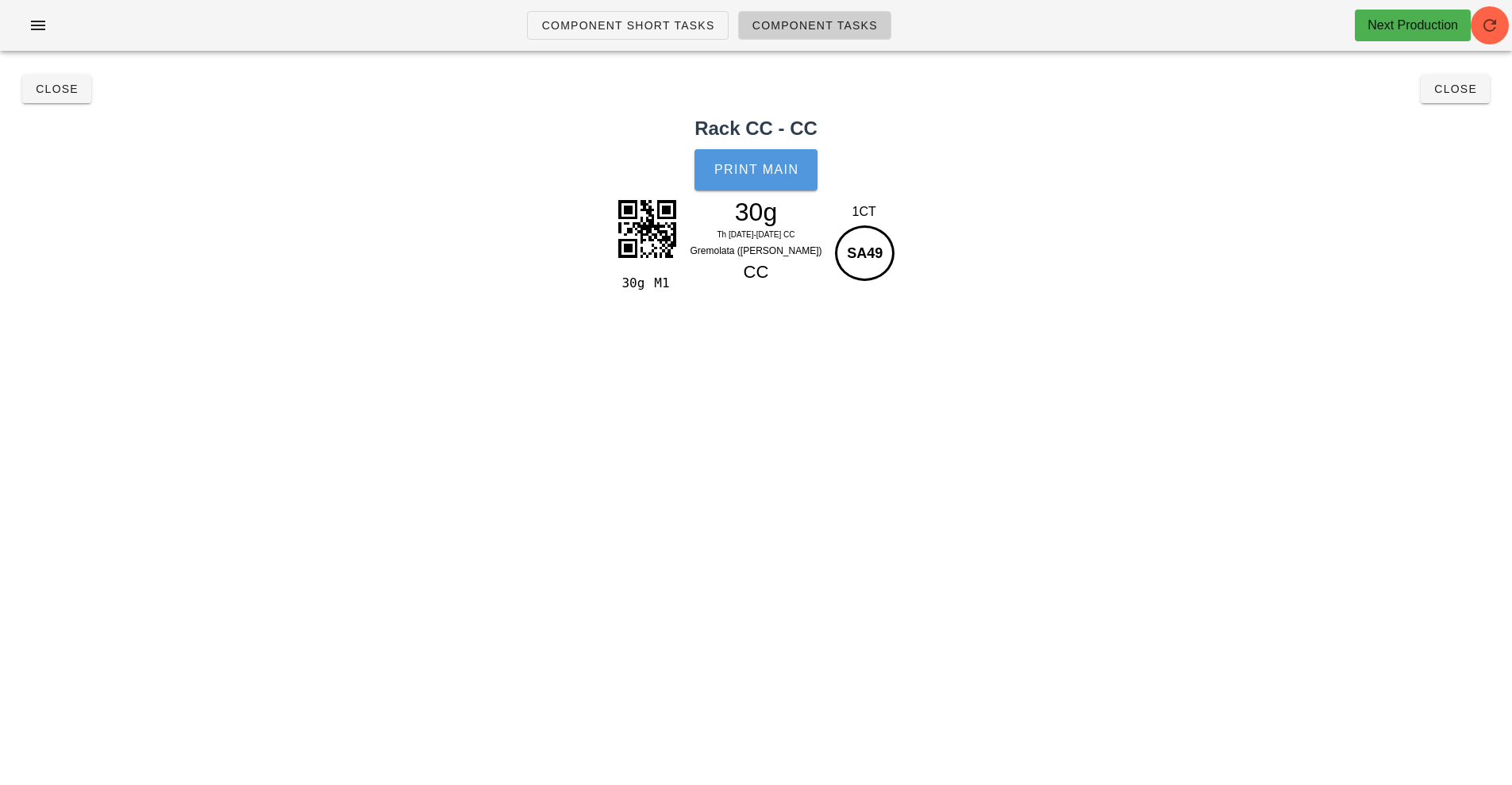
click at [746, 166] on span "Print Main" at bounding box center [756, 169] width 86 height 14
click at [57, 101] on button "Close" at bounding box center [57, 89] width 69 height 29
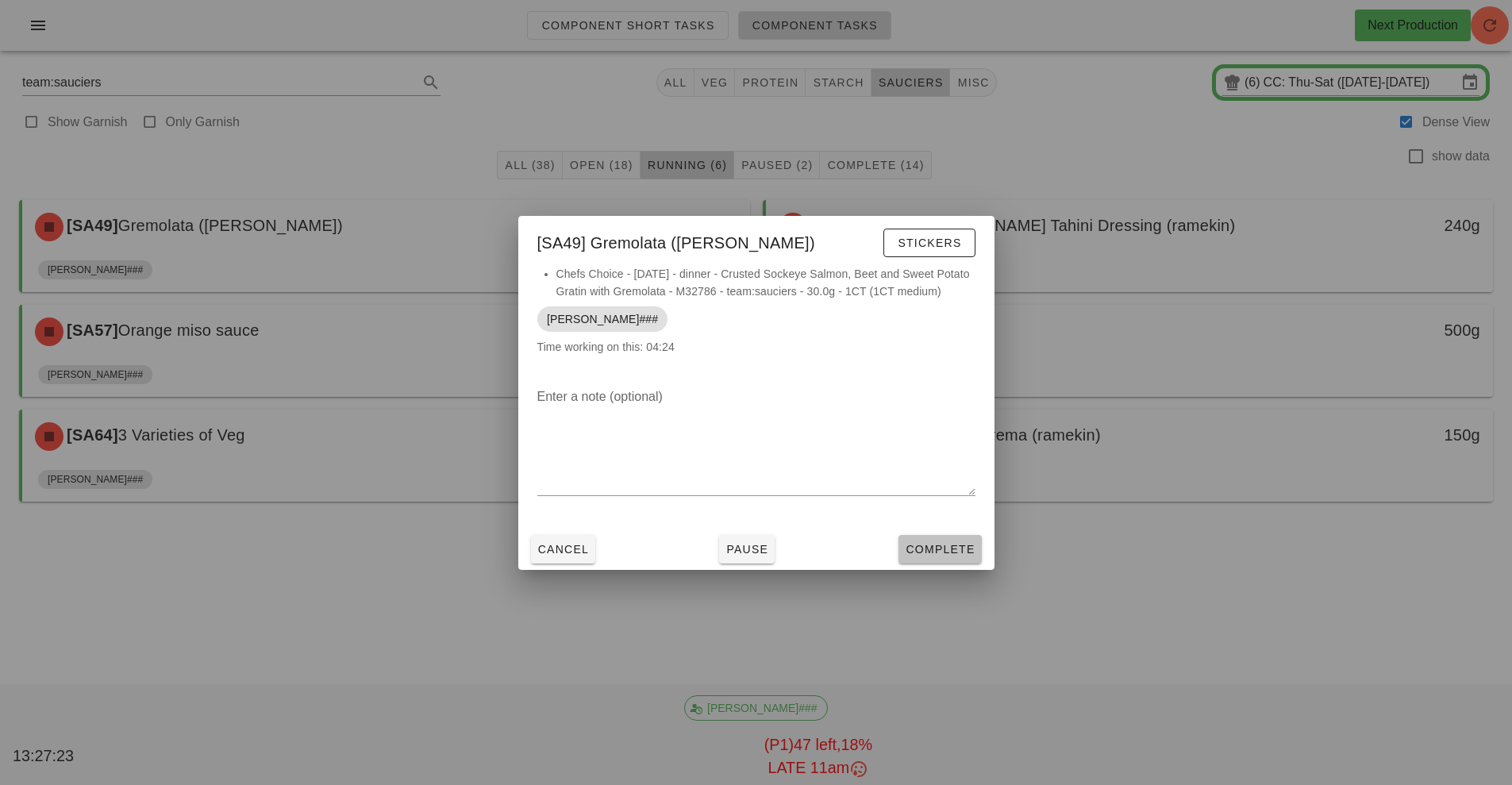
click at [950, 554] on span "Complete" at bounding box center [940, 548] width 70 height 12
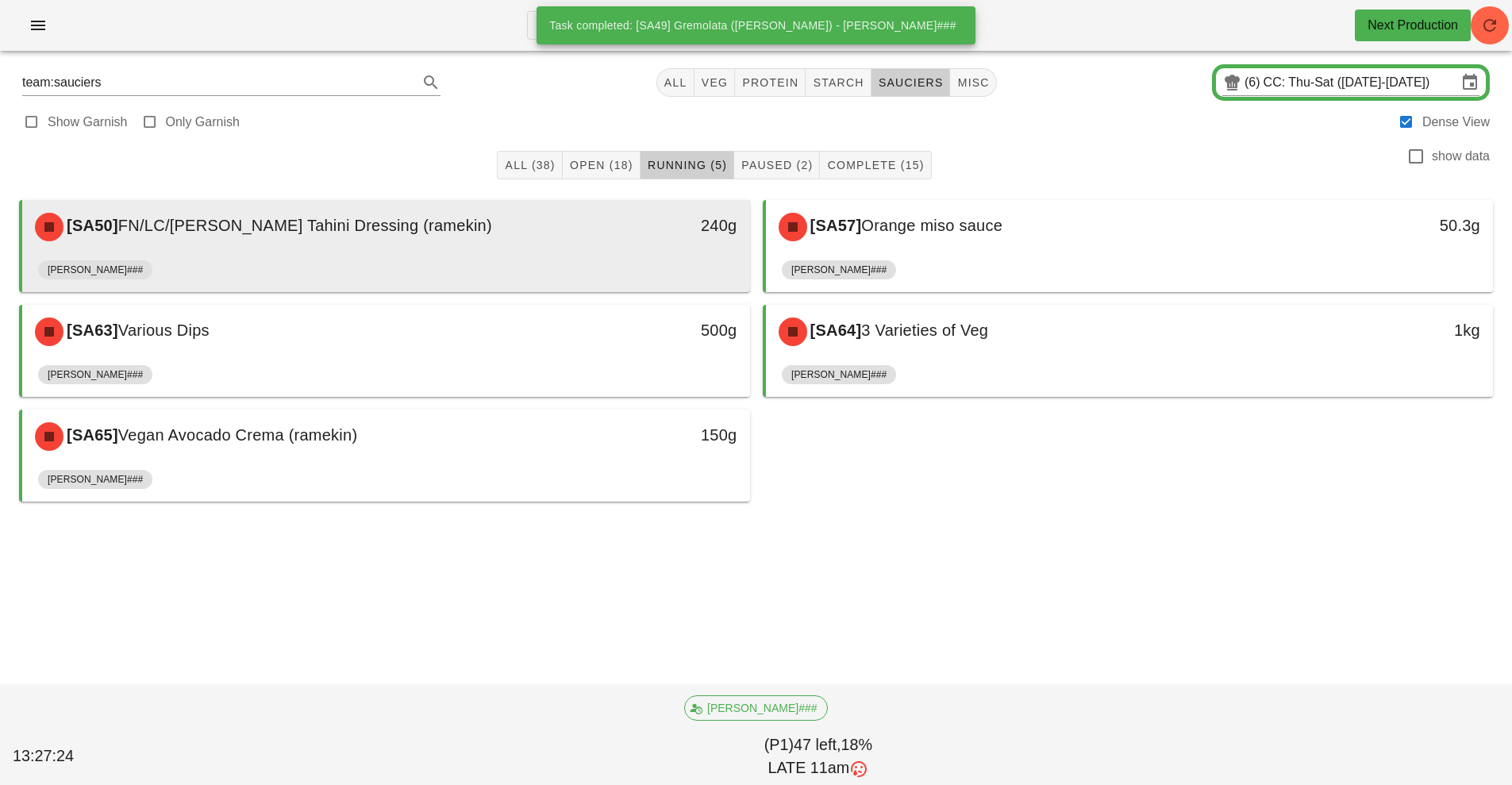
click at [533, 240] on div "[SA50] FN/LC/[PERSON_NAME] Tahini Dressing (ramekin)" at bounding box center [295, 227] width 540 height 48
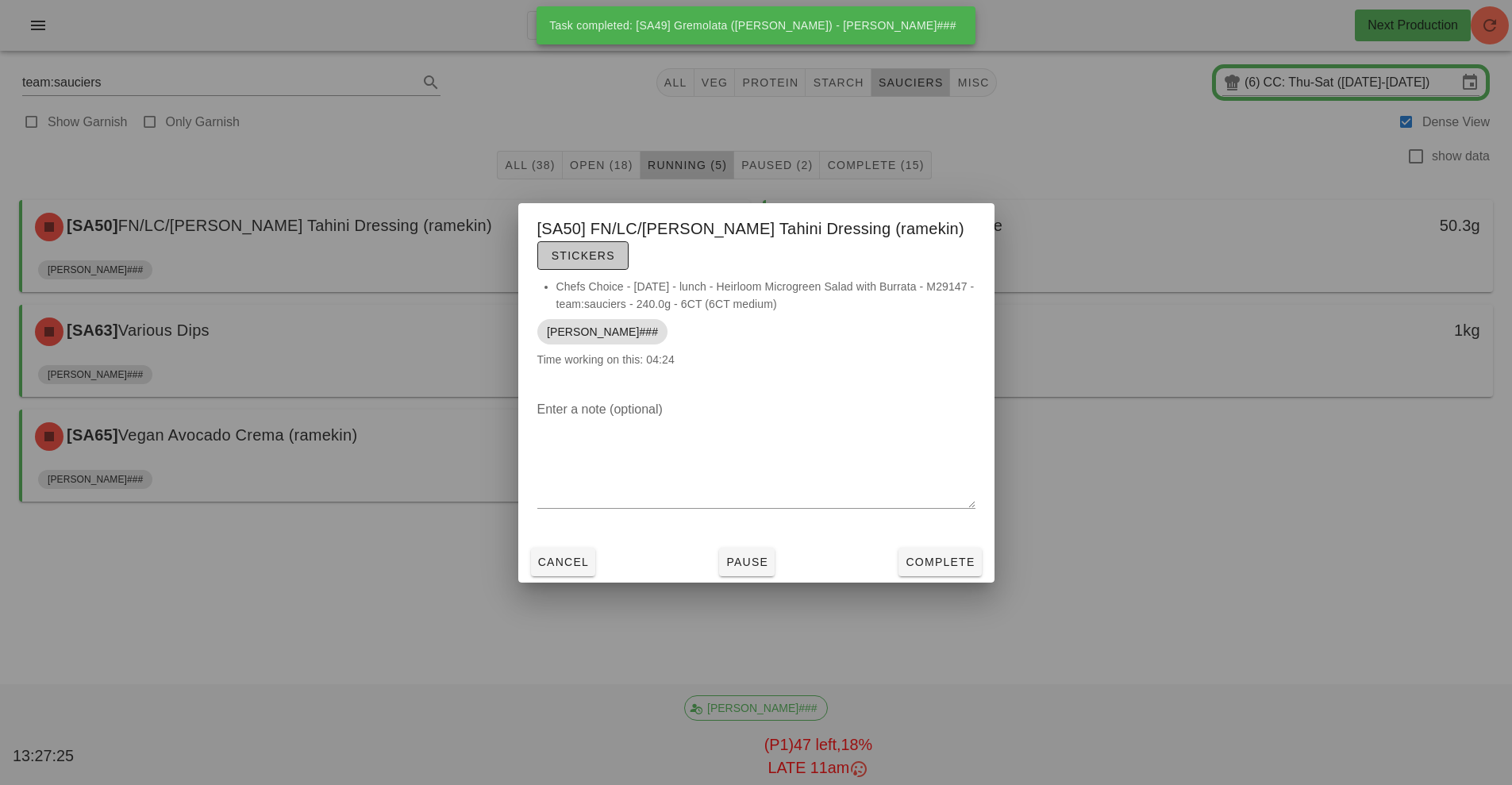
click at [603, 255] on span "Stickers" at bounding box center [583, 255] width 64 height 12
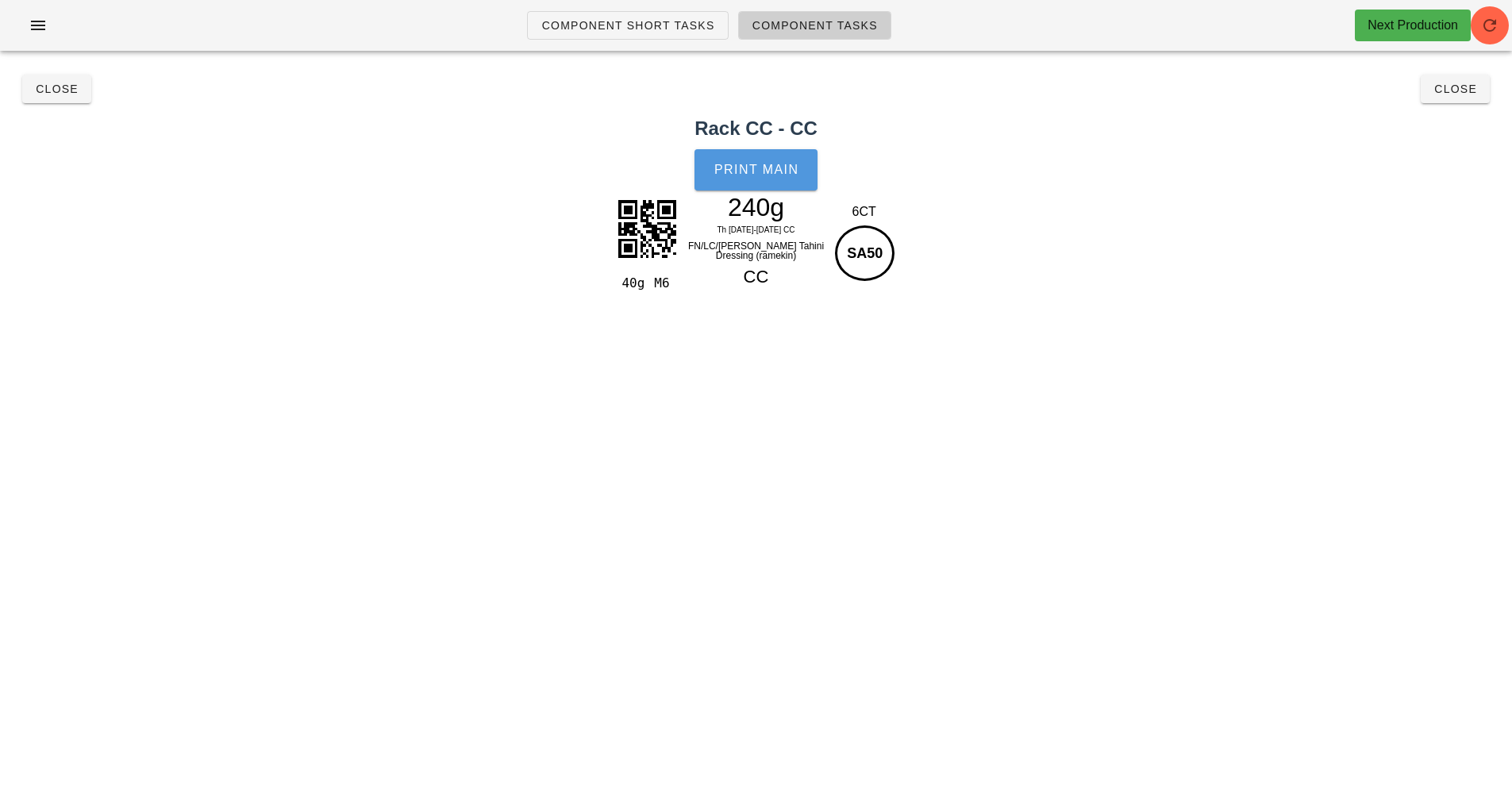
click at [765, 187] on button "Print Main" at bounding box center [756, 169] width 123 height 41
click at [47, 77] on button "Close" at bounding box center [57, 89] width 69 height 29
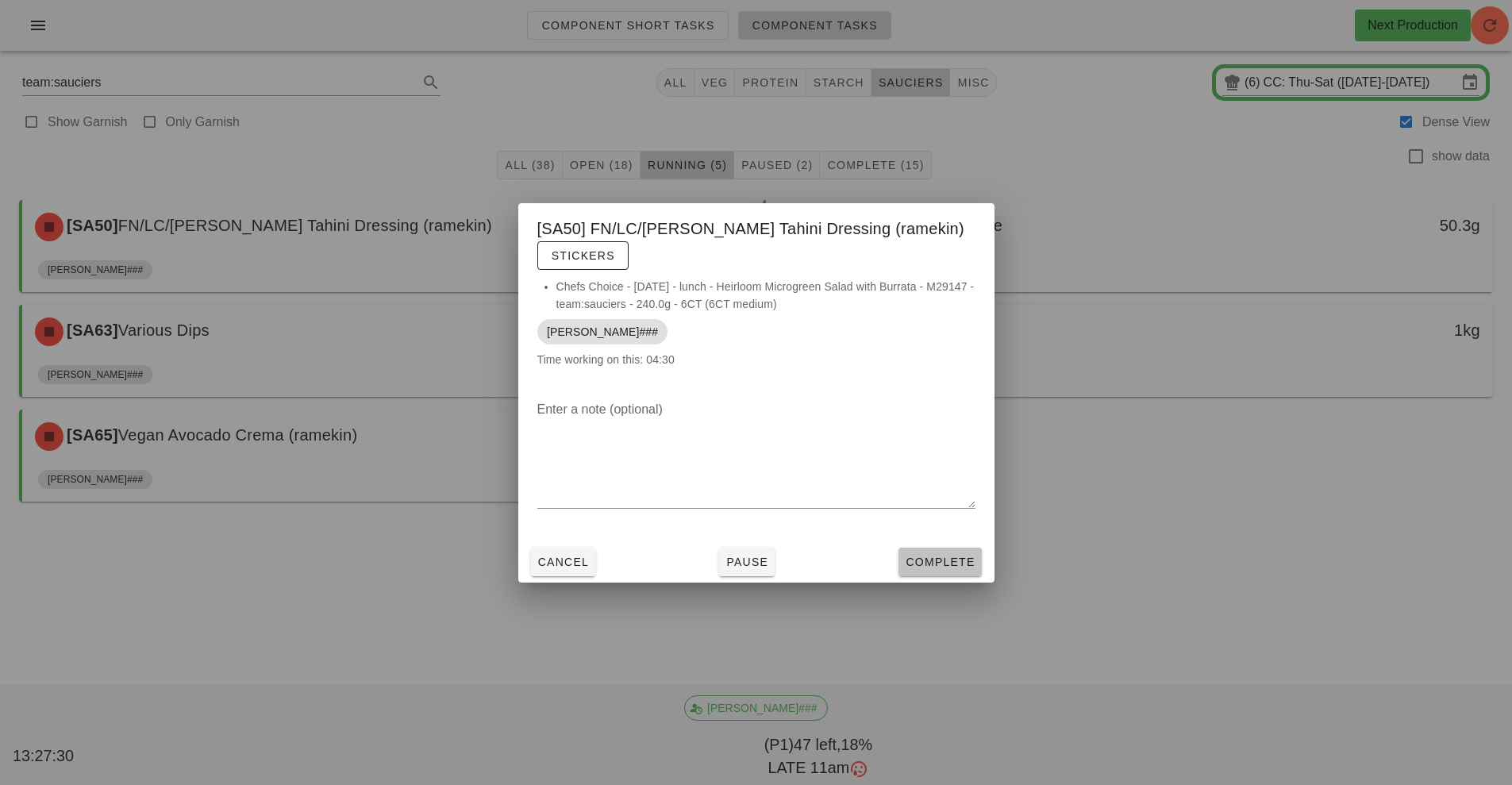
click at [951, 561] on span "Complete" at bounding box center [940, 561] width 70 height 12
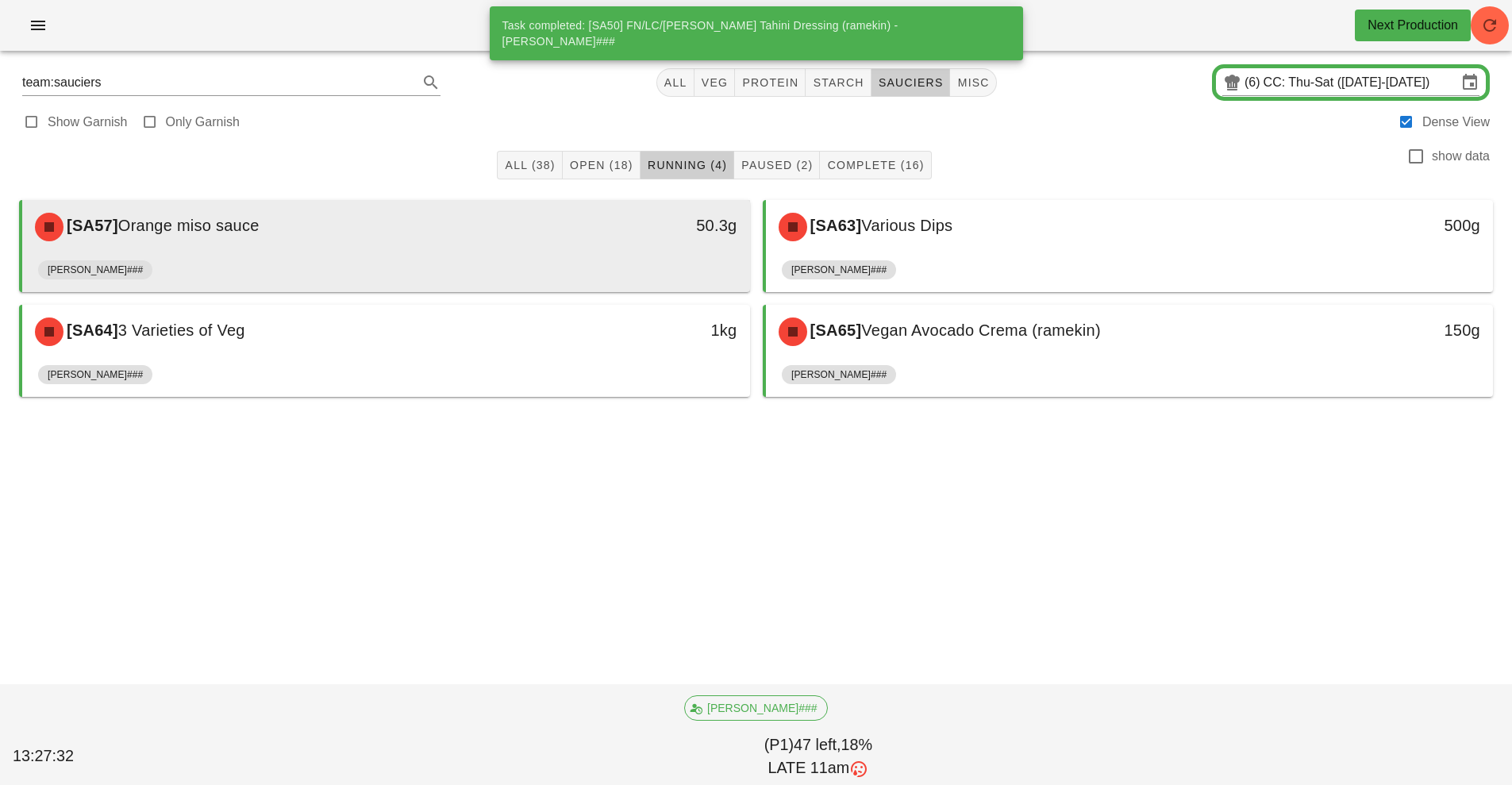
click at [558, 238] on div "[SA57] Orange miso sauce" at bounding box center [295, 227] width 540 height 48
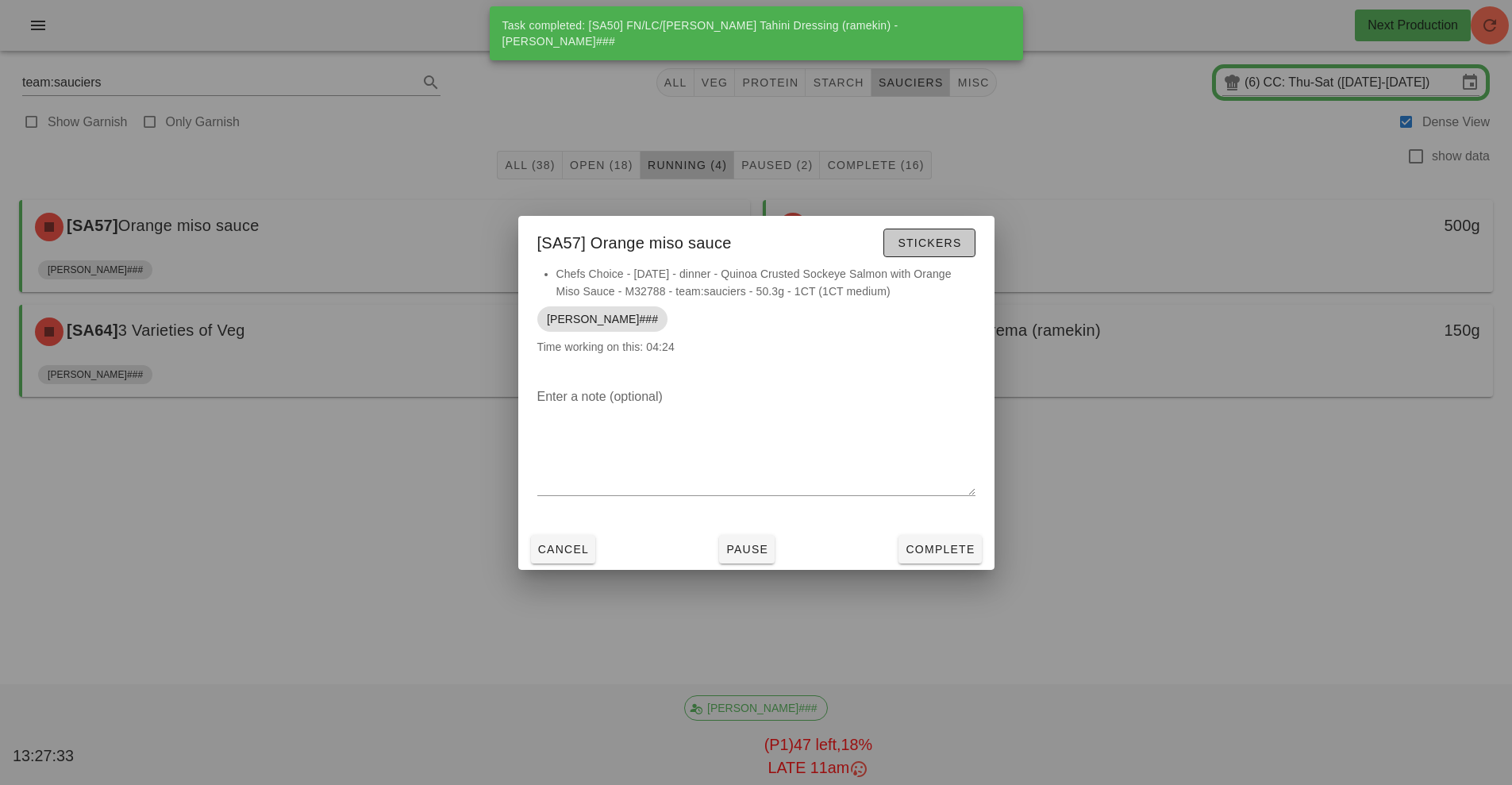
click at [937, 247] on span "Stickers" at bounding box center [929, 242] width 64 height 12
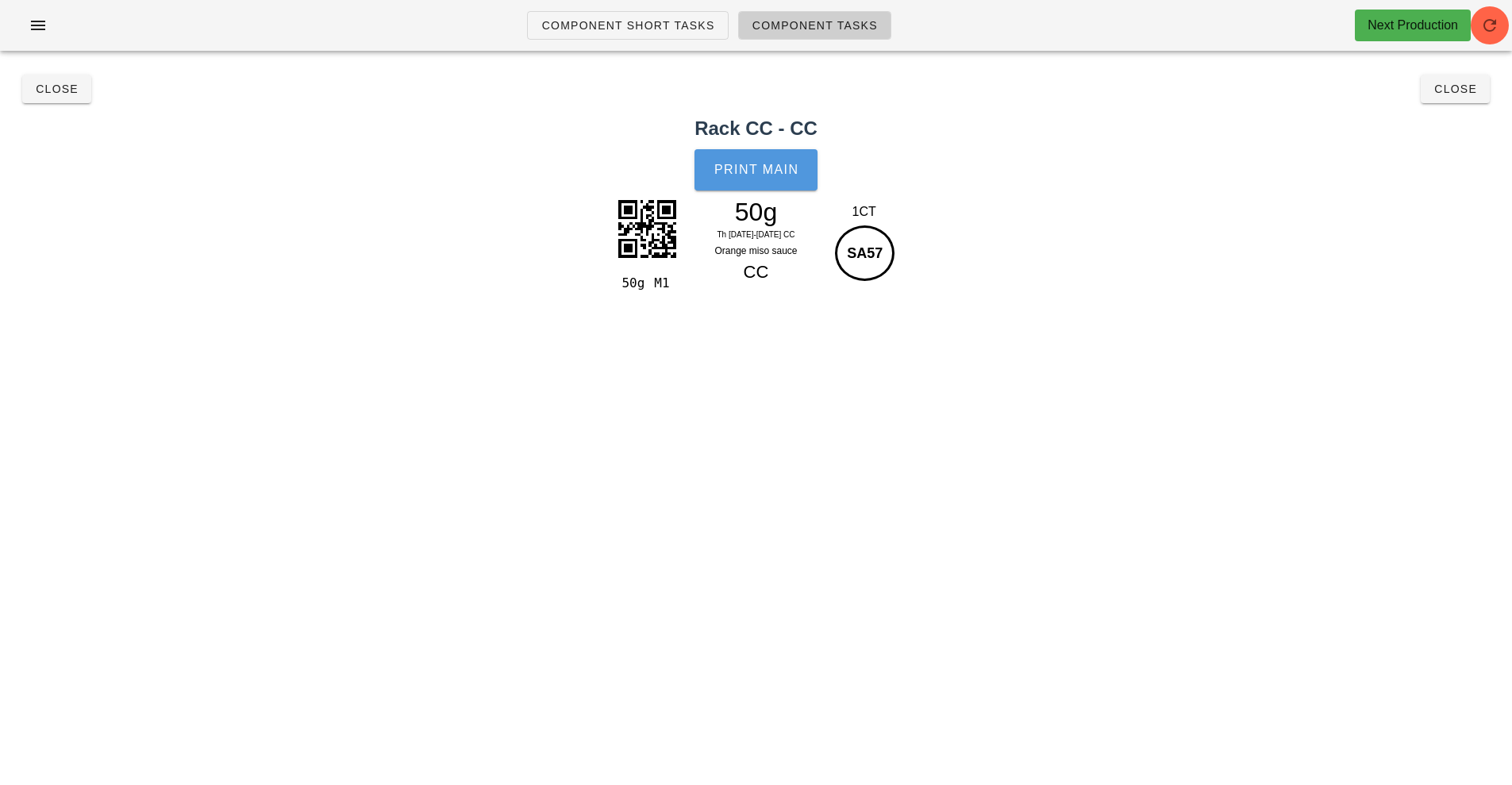
click at [742, 157] on button "Print Main" at bounding box center [756, 169] width 123 height 41
click at [49, 90] on span "Close" at bounding box center [56, 88] width 44 height 12
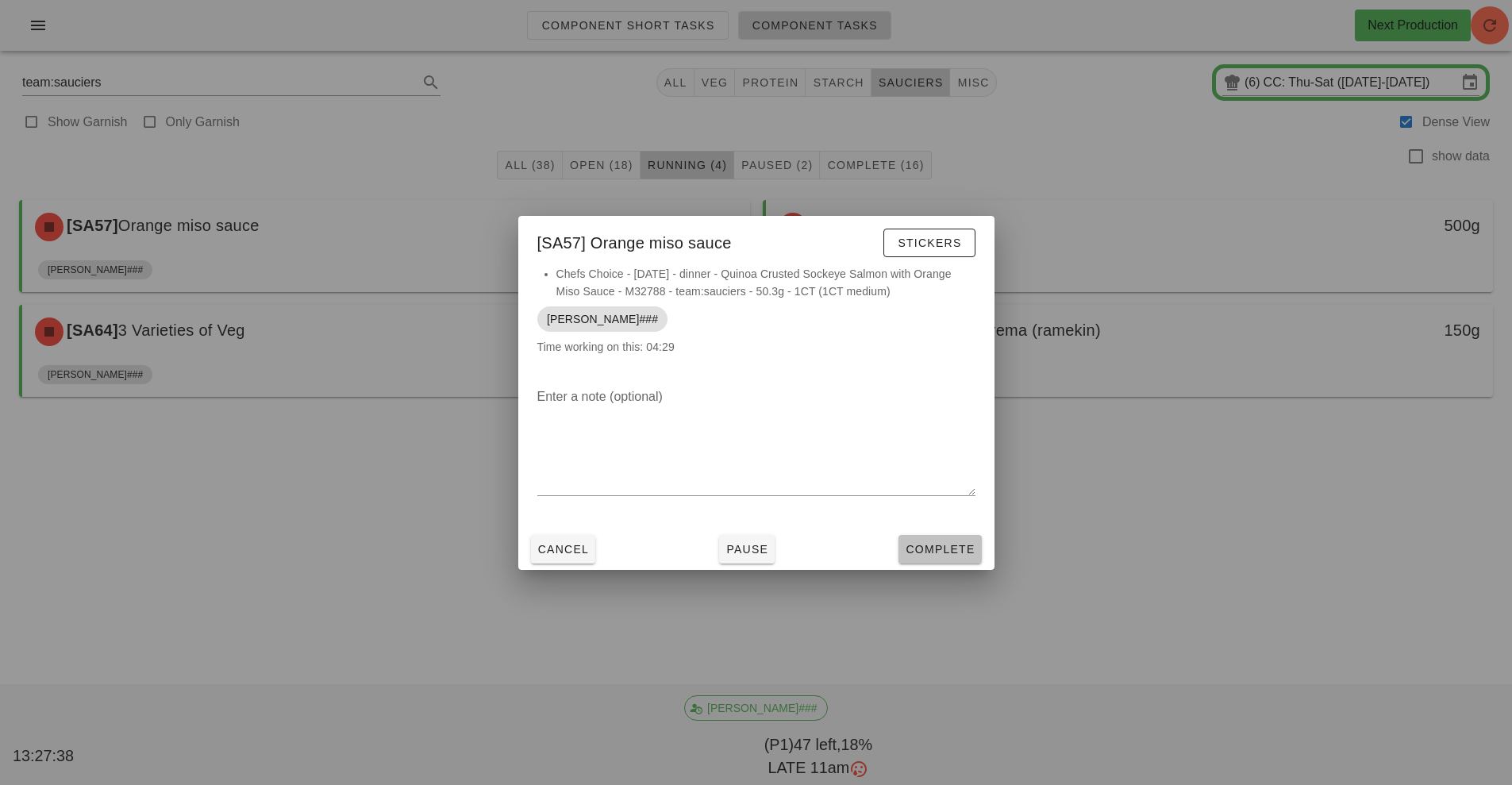
click at [949, 535] on button "Complete" at bounding box center [940, 549] width 82 height 29
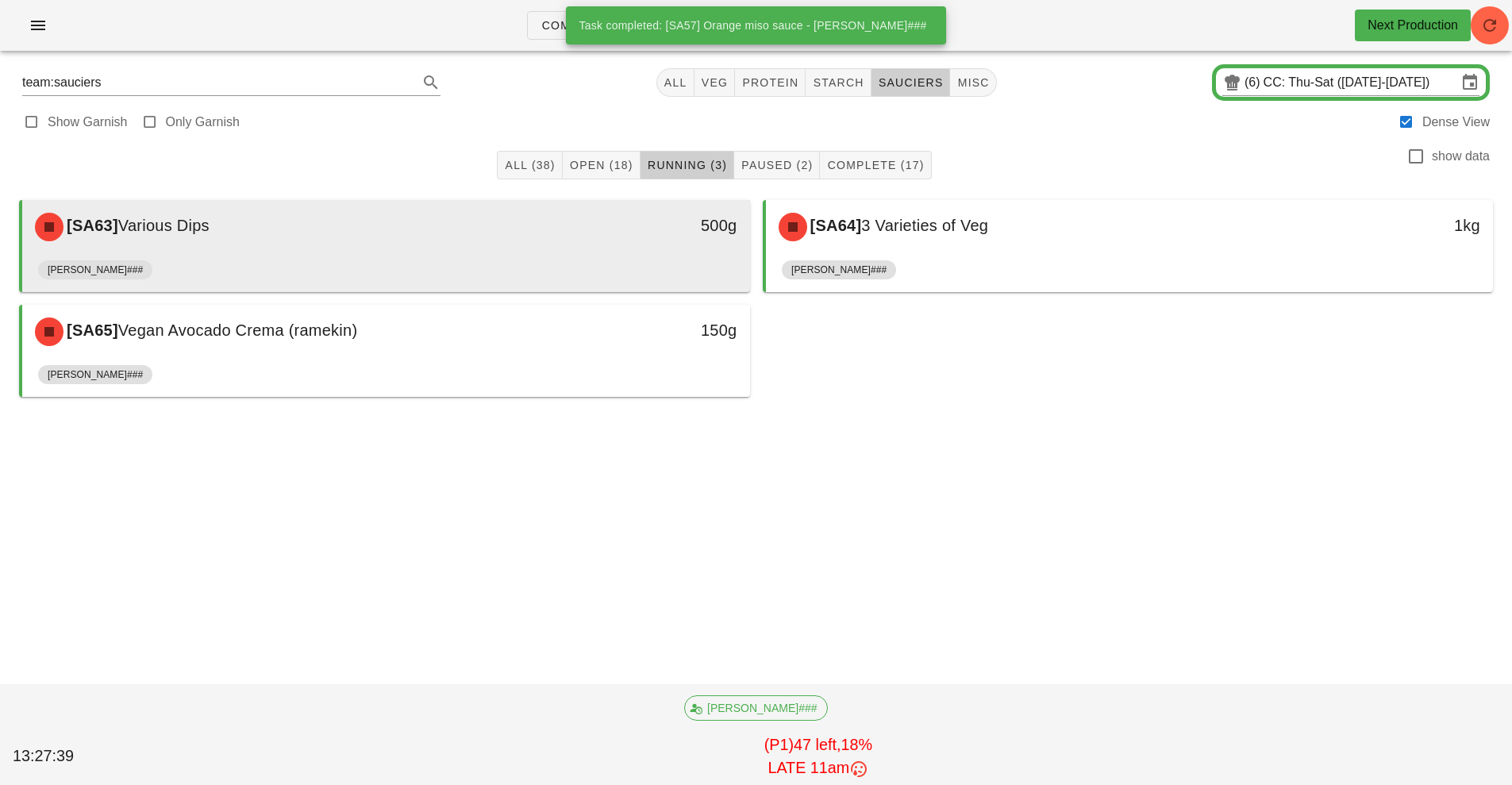
click at [558, 261] on div "[PERSON_NAME]###" at bounding box center [386, 273] width 696 height 38
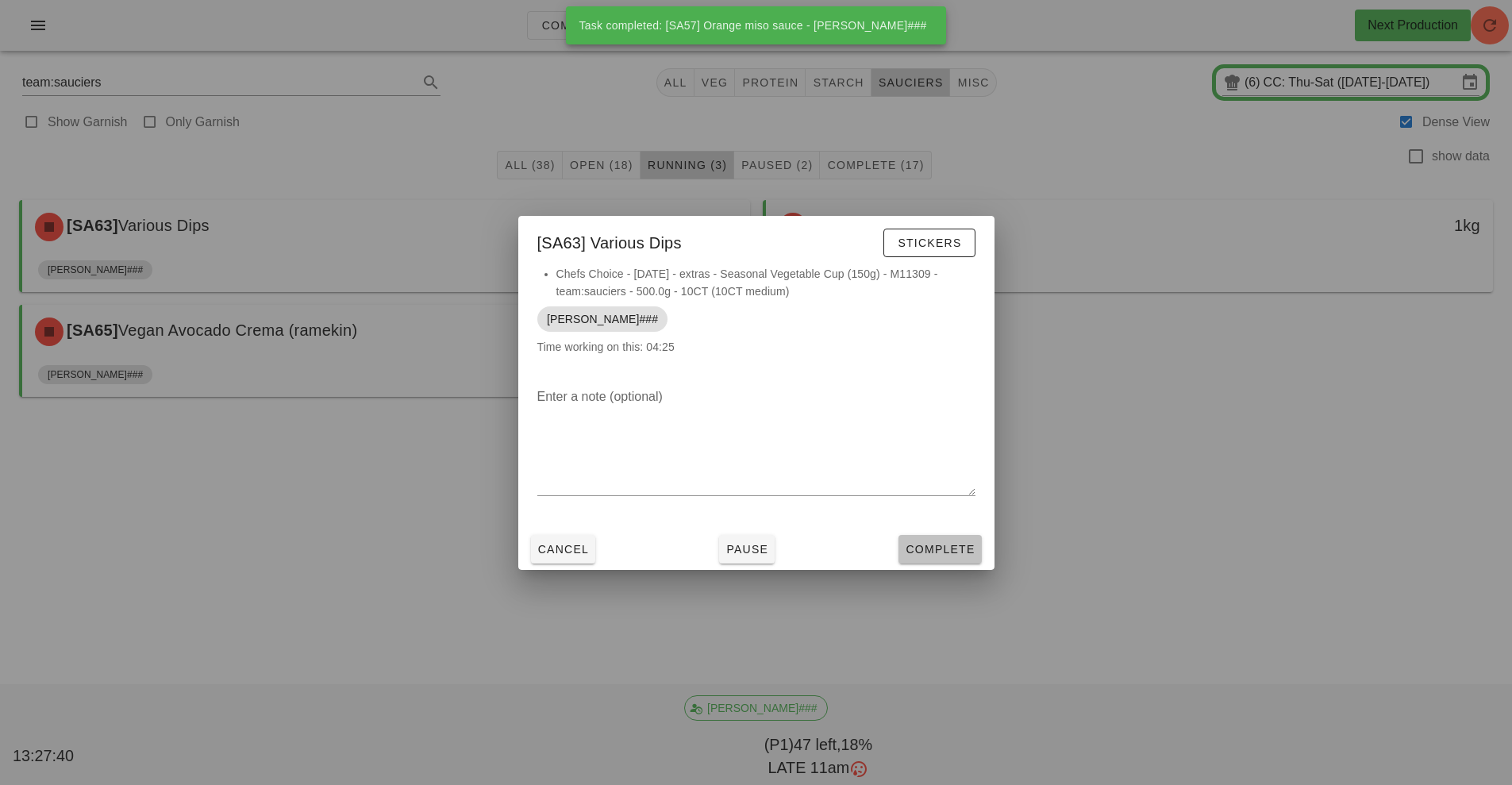
click at [929, 543] on span "Complete" at bounding box center [940, 548] width 70 height 12
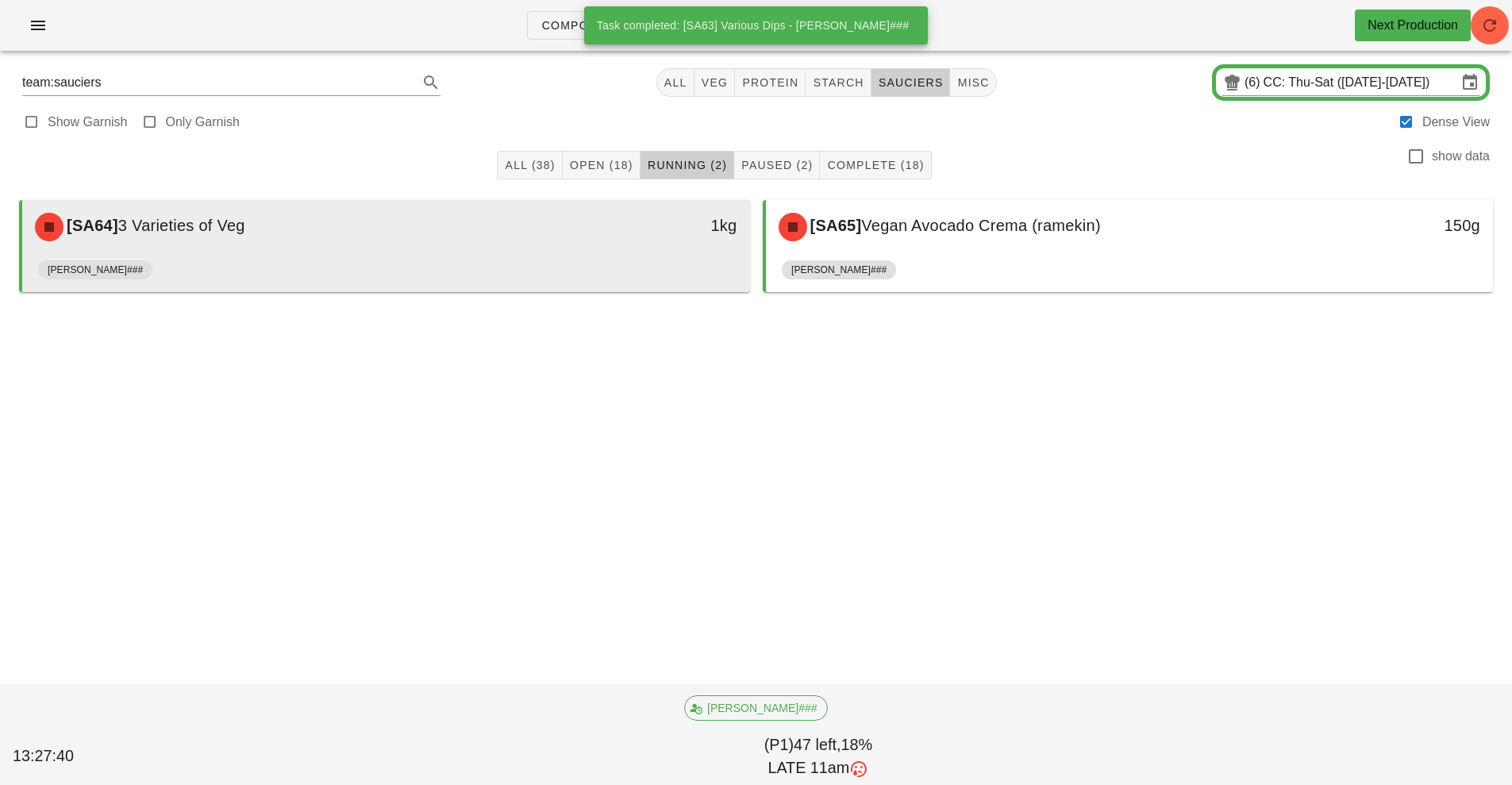
click at [538, 248] on div "[SA64] 3 Varieties of Veg" at bounding box center [295, 227] width 540 height 48
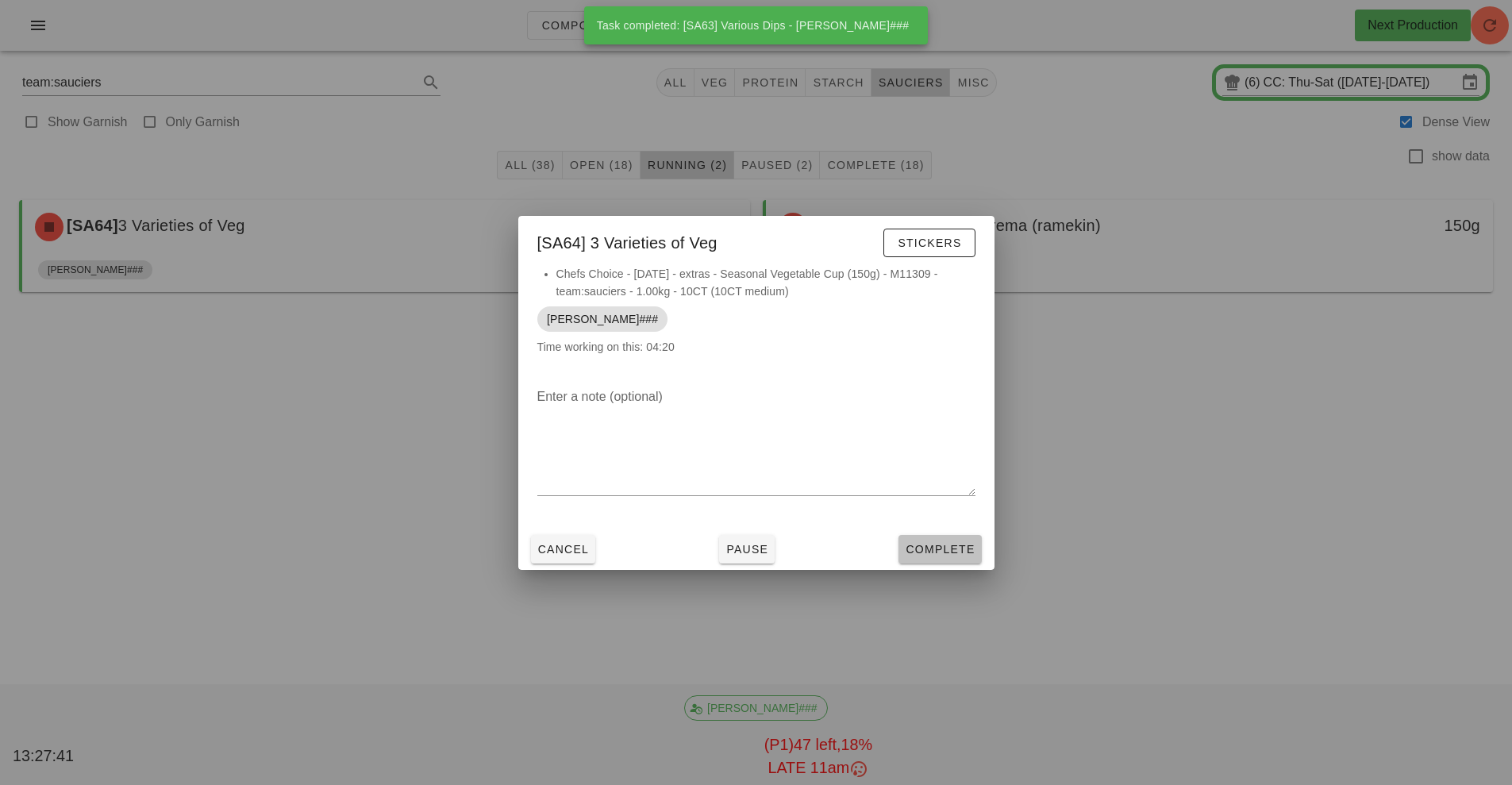
click at [935, 547] on span "Complete" at bounding box center [940, 548] width 70 height 12
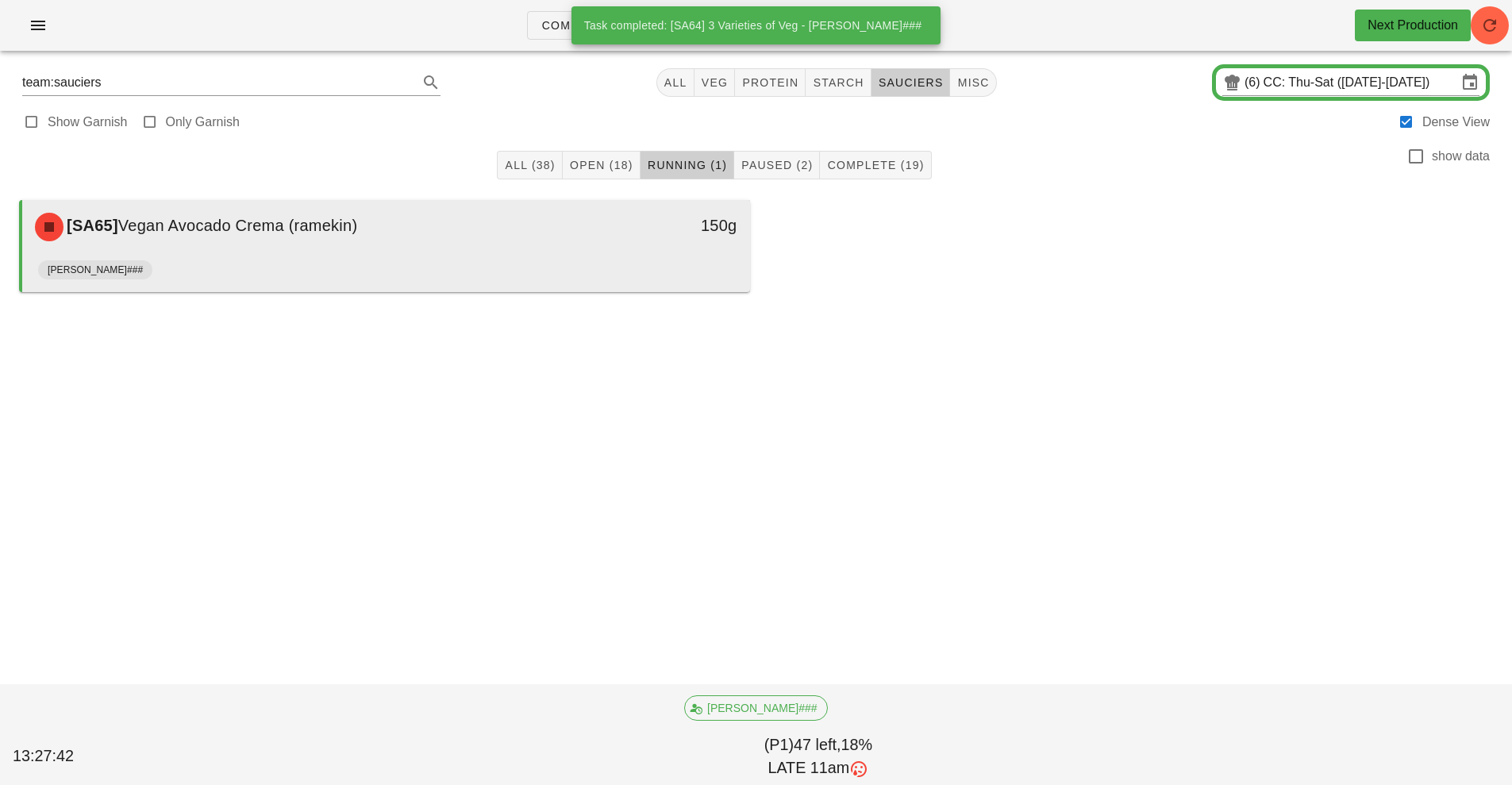
click at [524, 251] on div "[SA65] Vegan Avocado Crema (ramekin) 150g" at bounding box center [386, 227] width 728 height 54
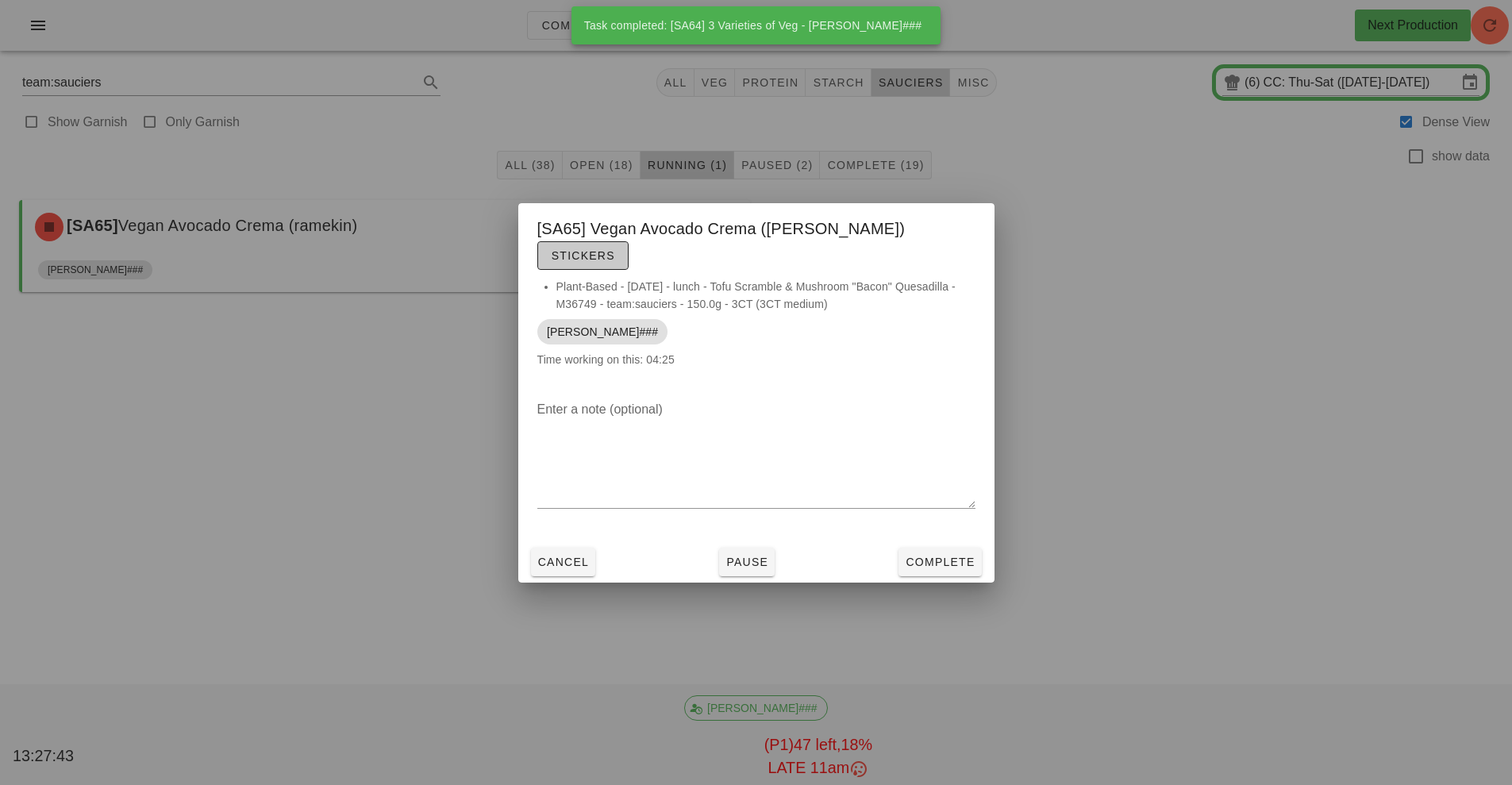
click at [615, 249] on span "Stickers" at bounding box center [583, 255] width 64 height 12
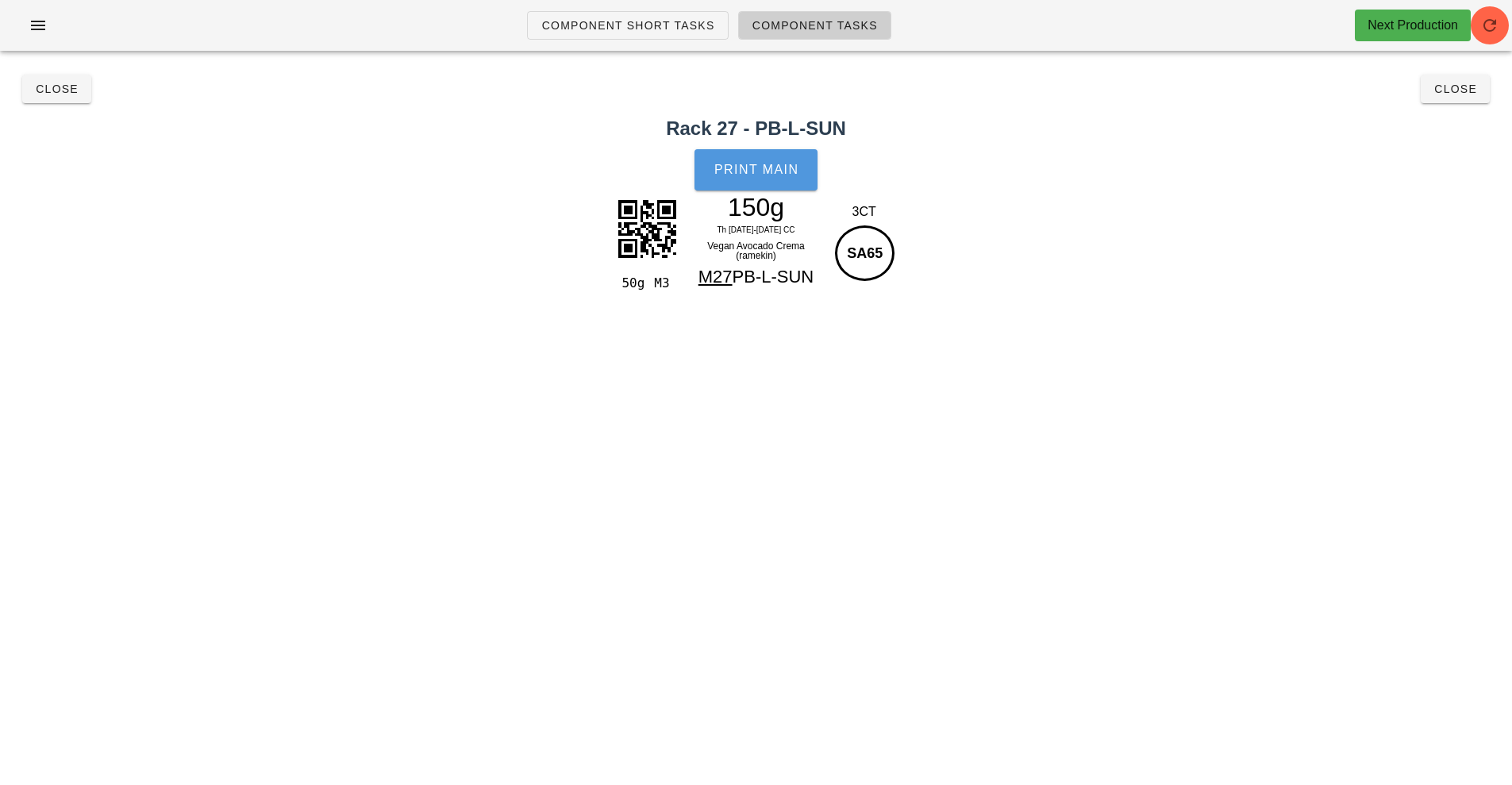
click at [760, 187] on button "Print Main" at bounding box center [756, 169] width 123 height 41
click at [44, 89] on span "Close" at bounding box center [56, 88] width 44 height 12
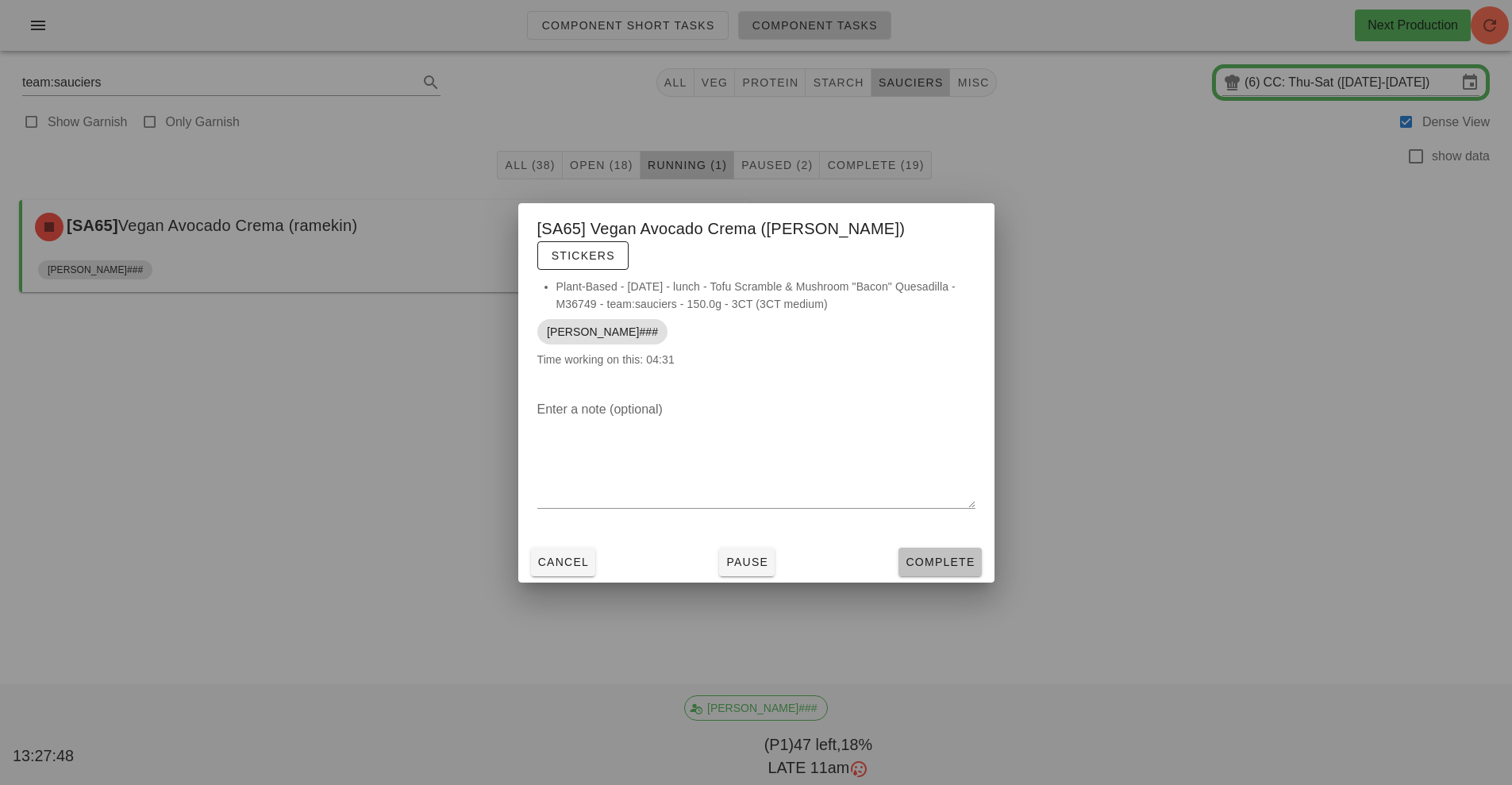
click at [956, 556] on span "Complete" at bounding box center [940, 561] width 70 height 12
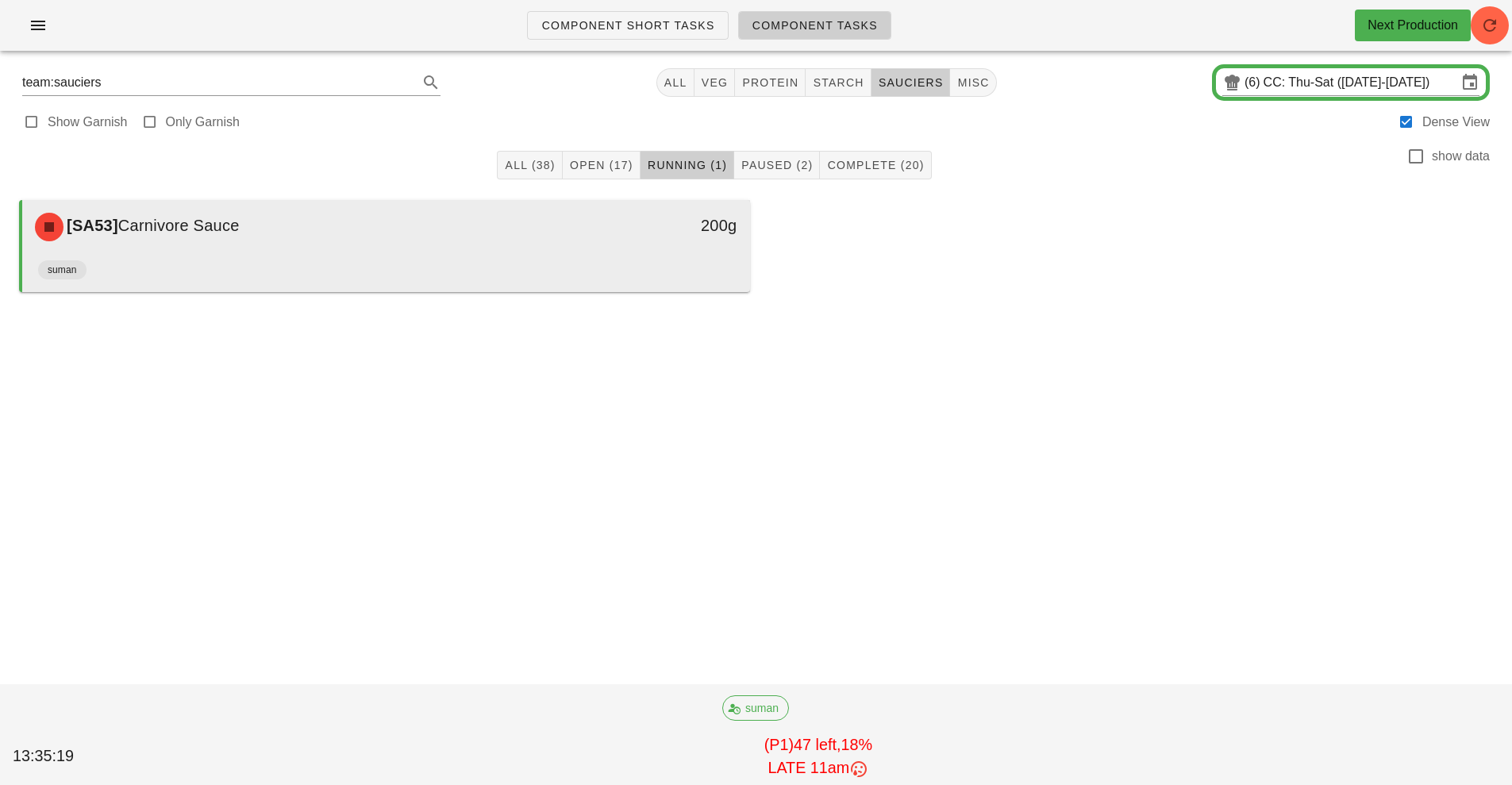
click at [588, 249] on div "200g" at bounding box center [655, 227] width 180 height 48
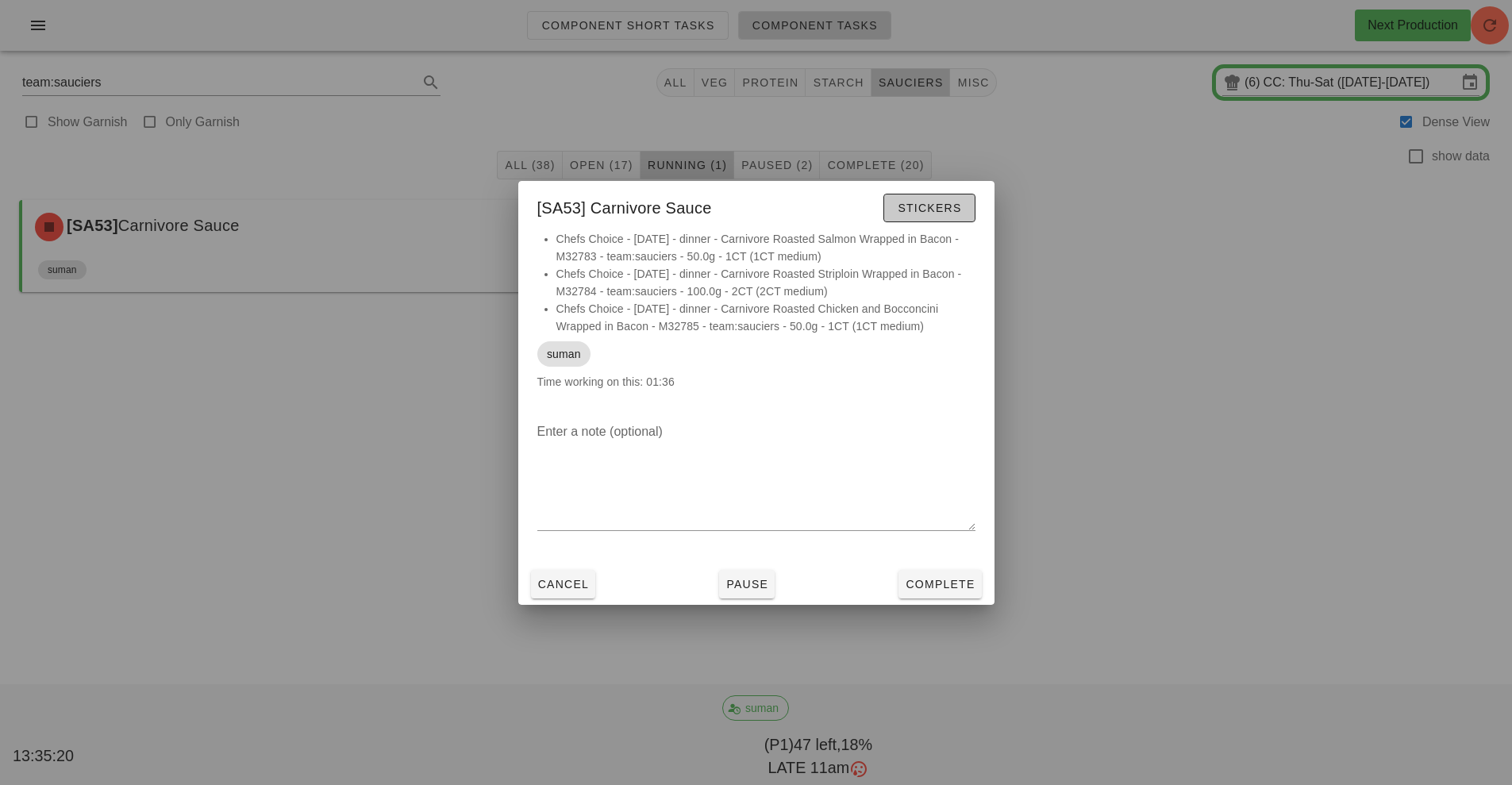
click at [932, 201] on span "Stickers" at bounding box center [929, 207] width 64 height 12
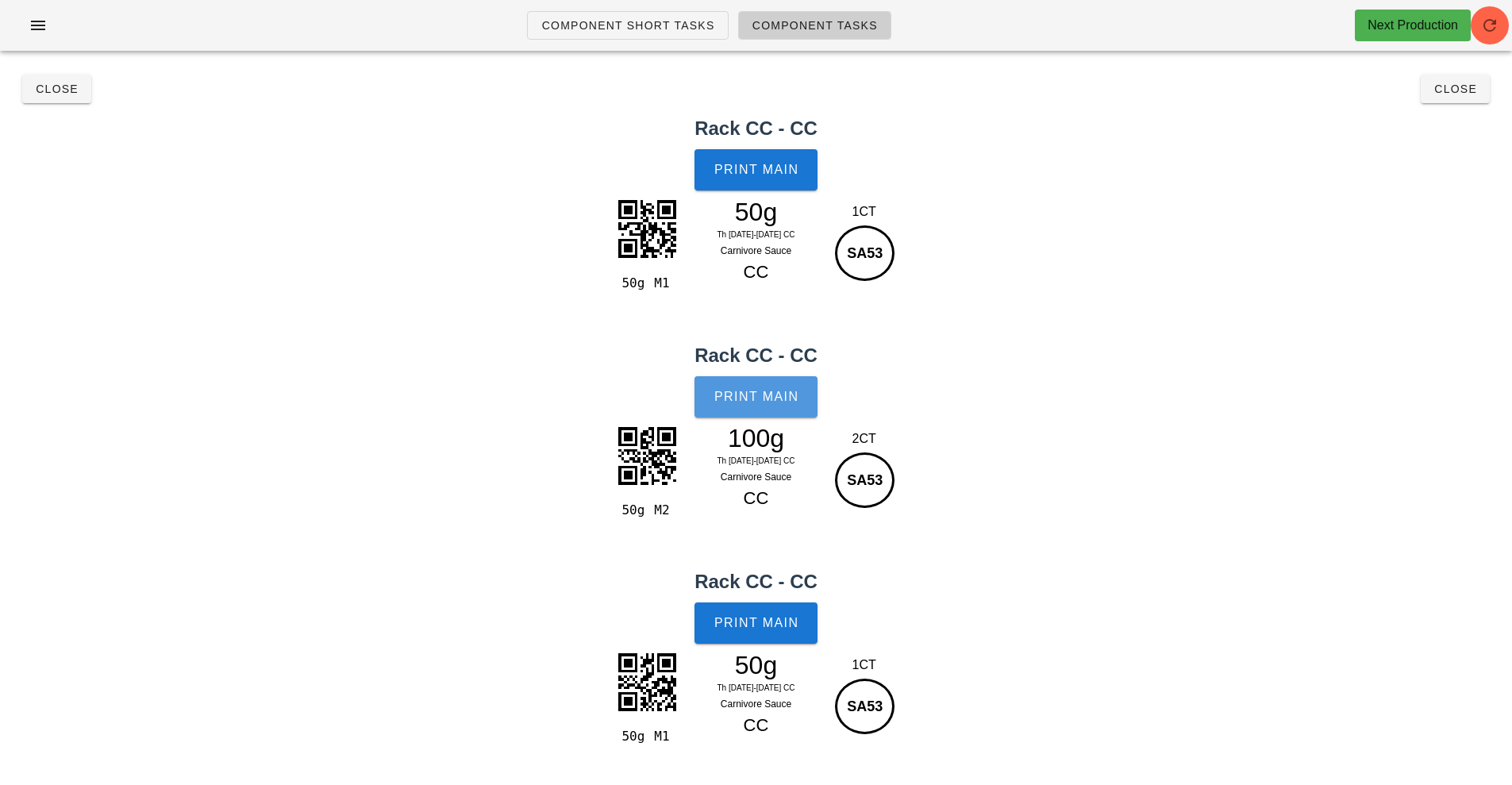
click at [765, 402] on span "Print Main" at bounding box center [756, 396] width 86 height 14
click at [63, 88] on span "Close" at bounding box center [56, 88] width 44 height 12
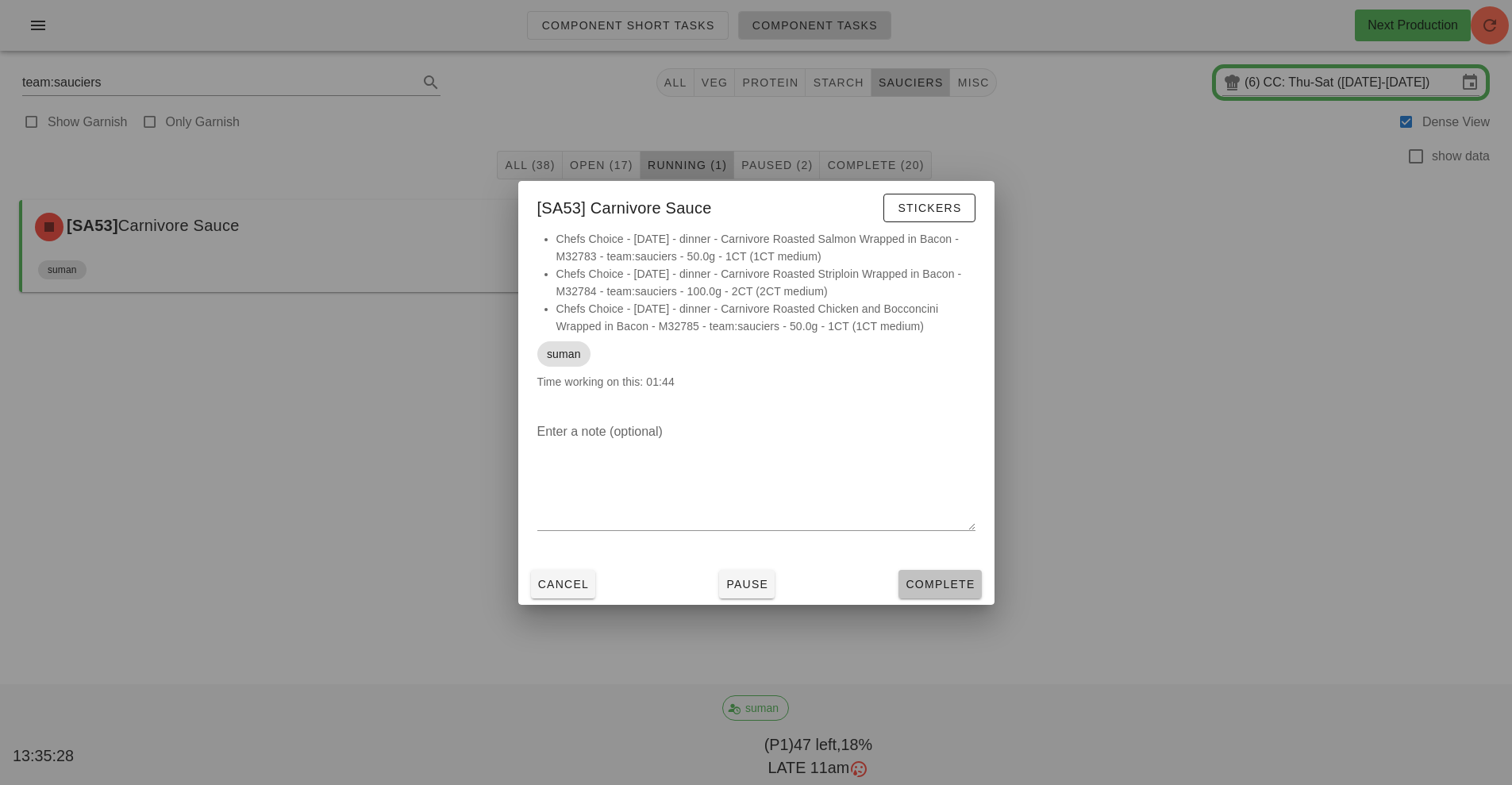
click at [932, 581] on span "Complete" at bounding box center [940, 584] width 70 height 12
